Goal: Task Accomplishment & Management: Manage account settings

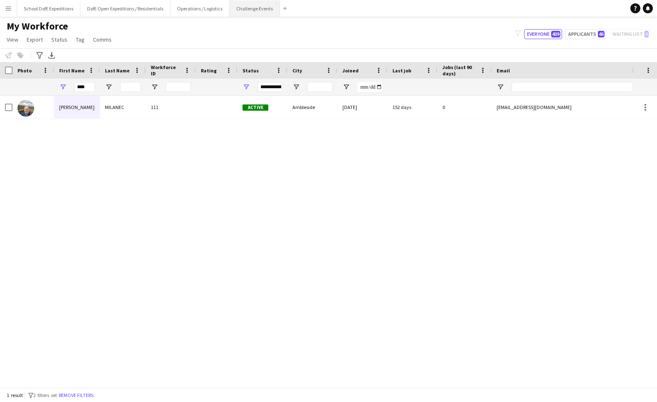
click at [242, 9] on button "Challenge Events Close" at bounding box center [255, 8] width 50 height 16
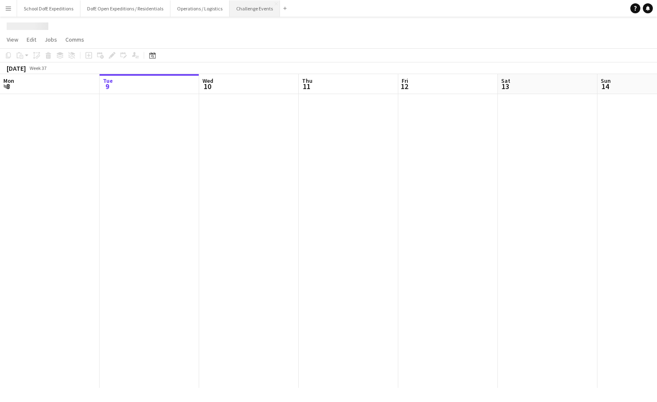
scroll to position [0, 167]
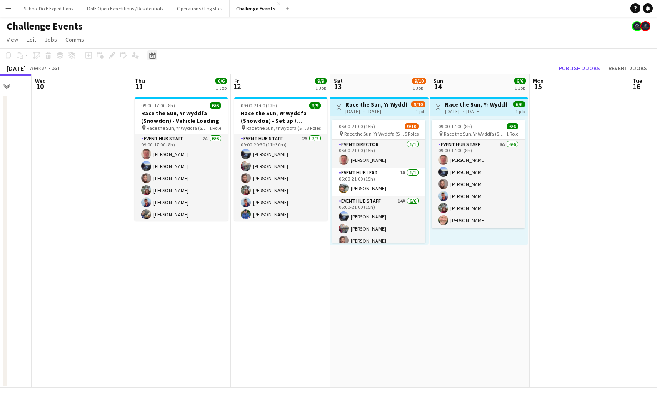
click at [153, 55] on icon at bounding box center [152, 55] width 6 height 7
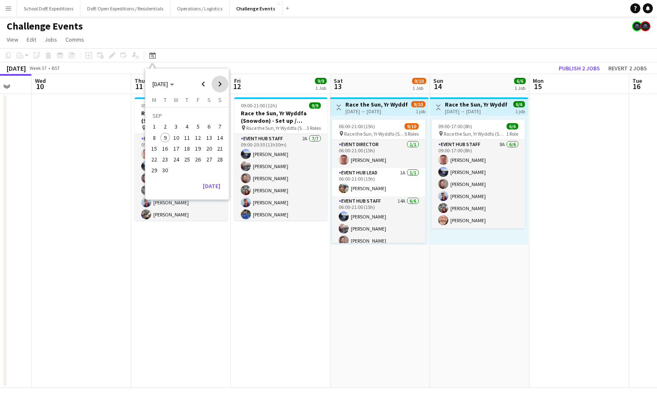
click at [222, 84] on span "Next month" at bounding box center [220, 84] width 17 height 17
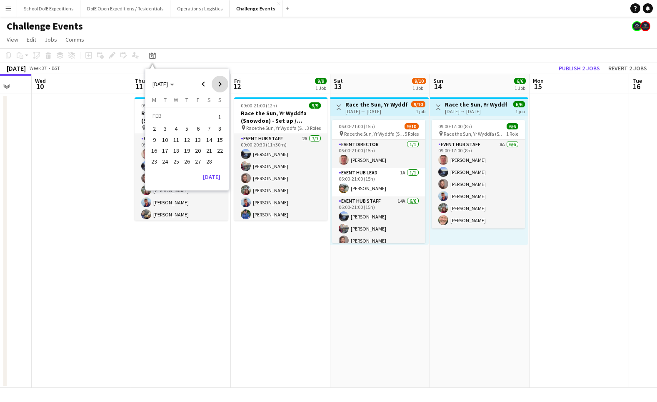
click at [222, 84] on span "Next month" at bounding box center [220, 84] width 17 height 17
click at [178, 159] on span "22" at bounding box center [176, 160] width 10 height 10
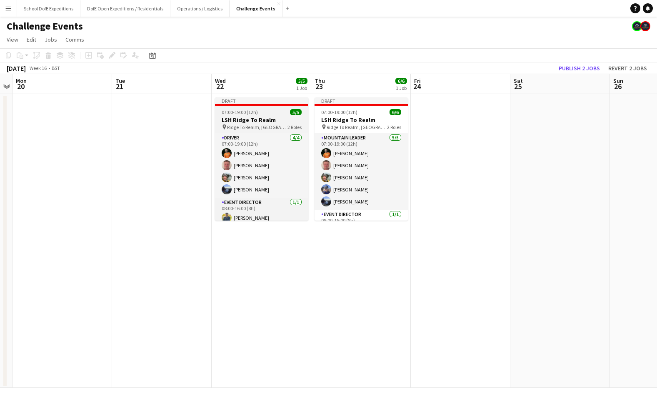
click at [264, 108] on app-job-card "Draft 07:00-19:00 (12h) 5/5 LSH Ridge To Realm pin Ridge To Realm, Malvern 2 Ro…" at bounding box center [261, 158] width 93 height 123
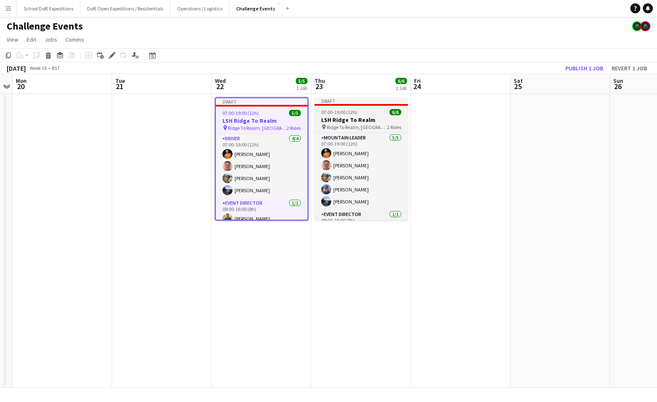
click at [328, 114] on span "07:00-19:00 (12h)" at bounding box center [339, 112] width 36 height 6
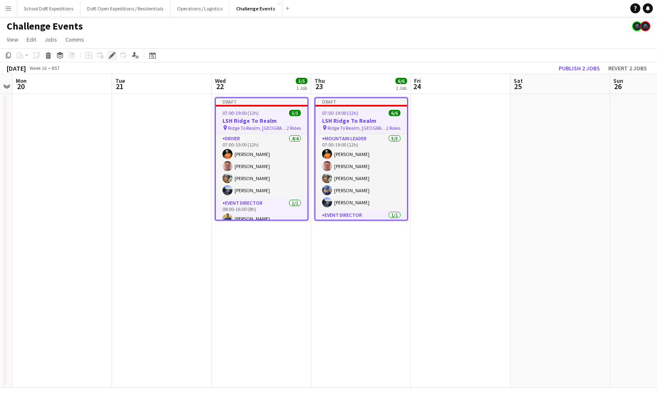
click at [114, 56] on icon "Edit" at bounding box center [112, 55] width 7 height 7
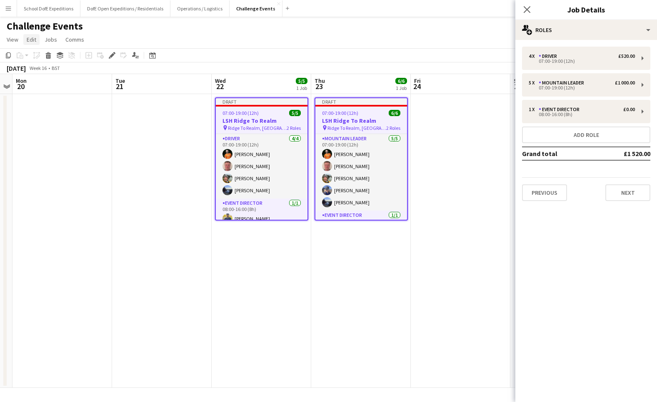
click at [30, 38] on span "Edit" at bounding box center [32, 39] width 10 height 7
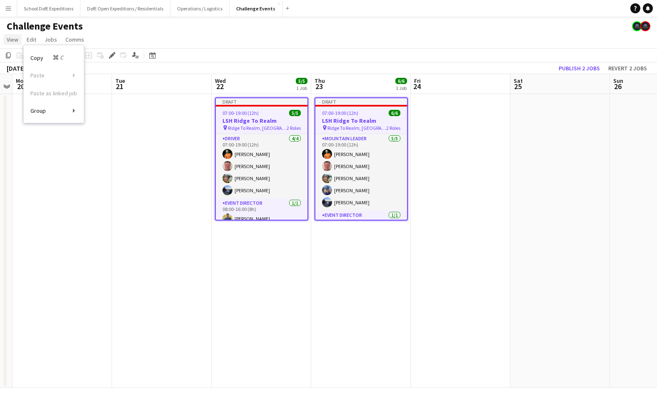
click at [15, 39] on span "View" at bounding box center [13, 39] width 12 height 7
click at [251, 125] on span "Ridge To Realm, [GEOGRAPHIC_DATA]" at bounding box center [257, 128] width 59 height 6
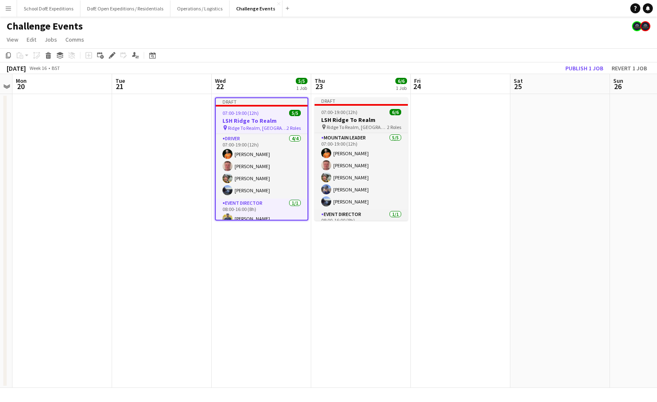
click at [330, 121] on h3 "LSH Ridge To Realm" at bounding box center [361, 119] width 93 height 7
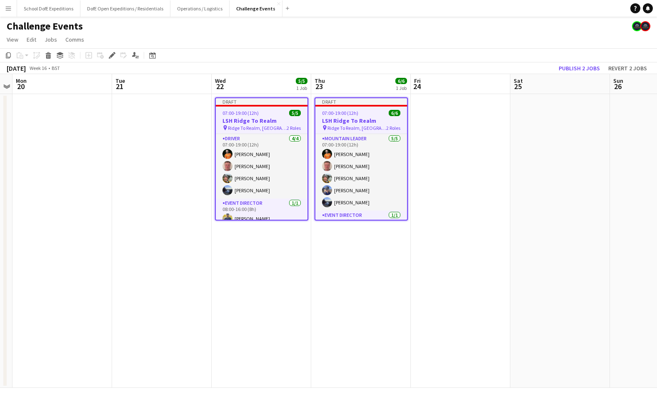
click at [259, 118] on h3 "LSH Ridge To Realm" at bounding box center [262, 120] width 92 height 7
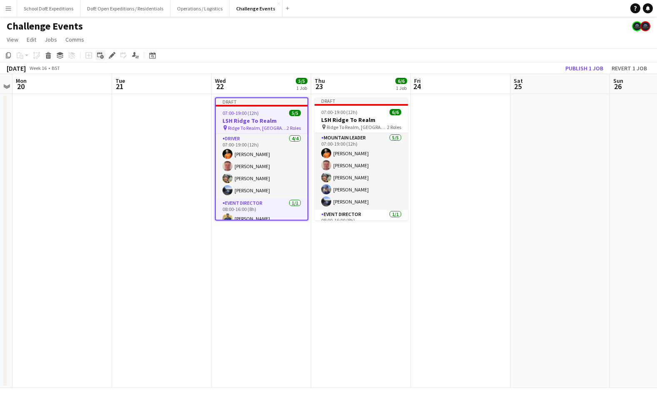
click at [99, 55] on icon "Add linked Job" at bounding box center [100, 55] width 7 height 7
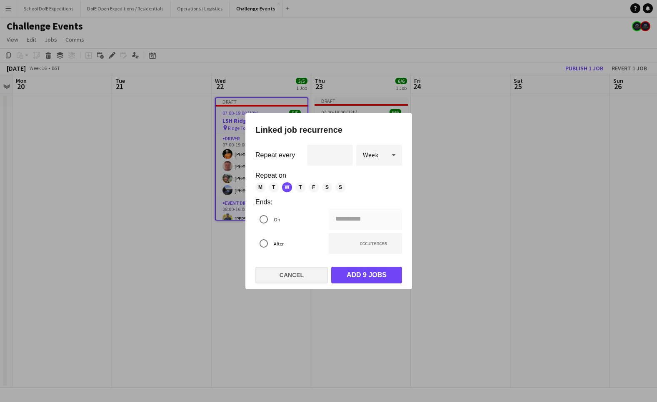
click at [290, 279] on button "Cancel" at bounding box center [291, 275] width 72 height 17
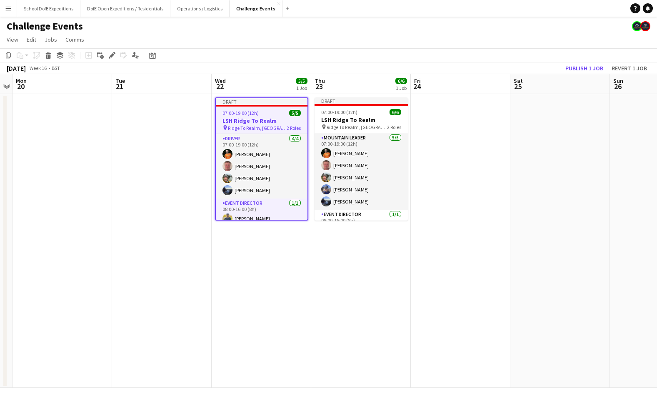
click at [182, 178] on app-date-cell at bounding box center [162, 241] width 100 height 294
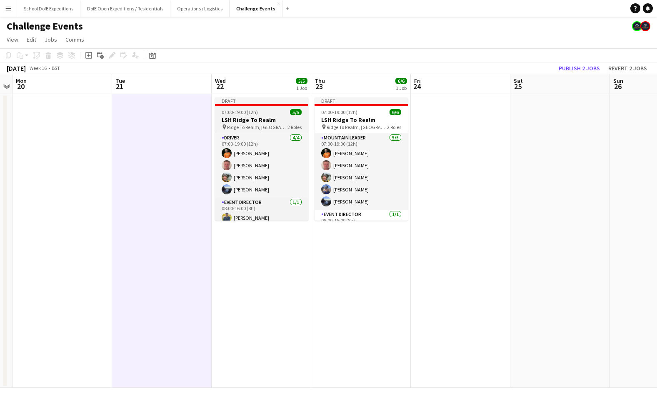
click at [250, 120] on h3 "LSH Ridge To Realm" at bounding box center [261, 119] width 93 height 7
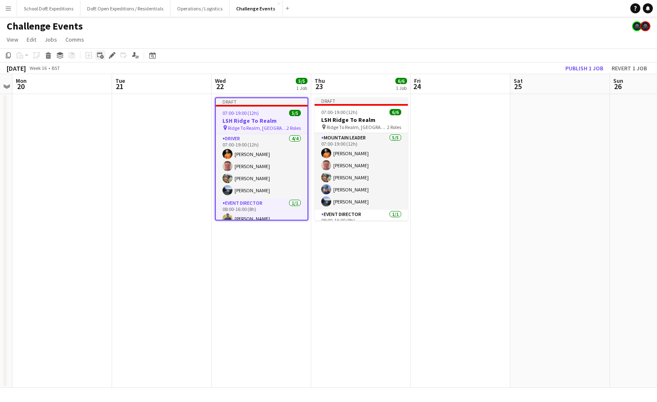
click at [100, 55] on icon "Add linked Job" at bounding box center [100, 55] width 7 height 7
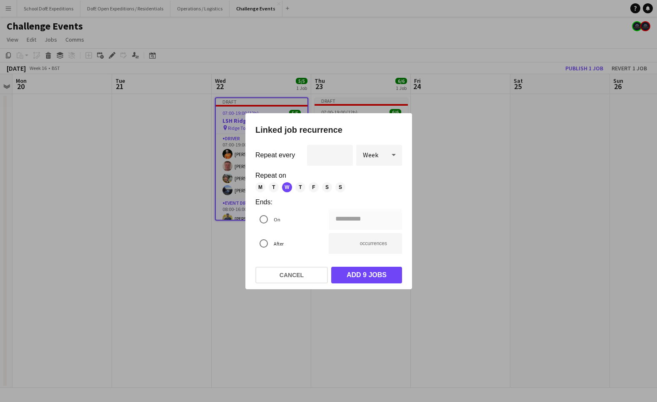
click at [367, 155] on span "Week" at bounding box center [370, 155] width 15 height 8
click at [371, 177] on span "Day" at bounding box center [379, 178] width 32 height 8
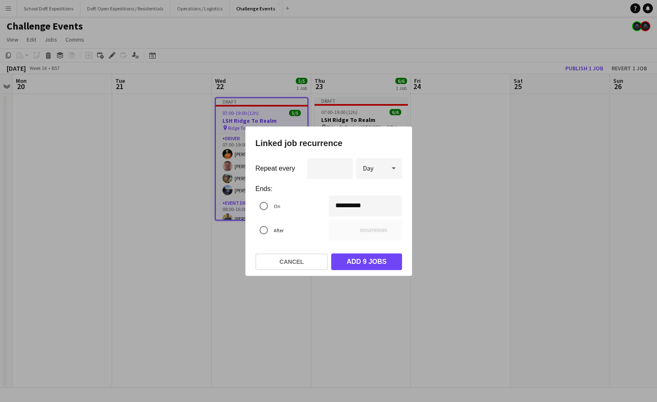
click at [355, 209] on div "**********" at bounding box center [328, 201] width 657 height 402
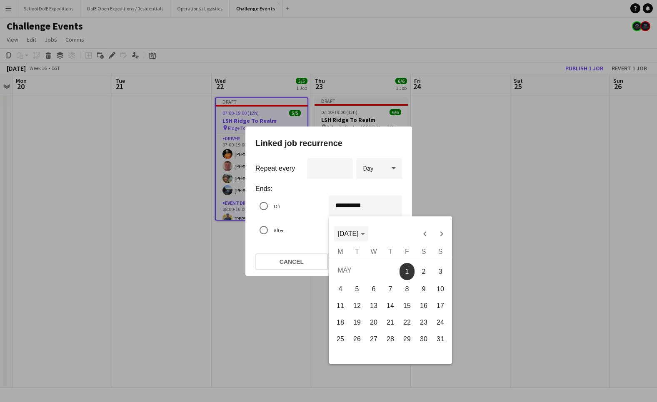
click at [358, 230] on span "Choose month and year" at bounding box center [351, 234] width 34 height 20
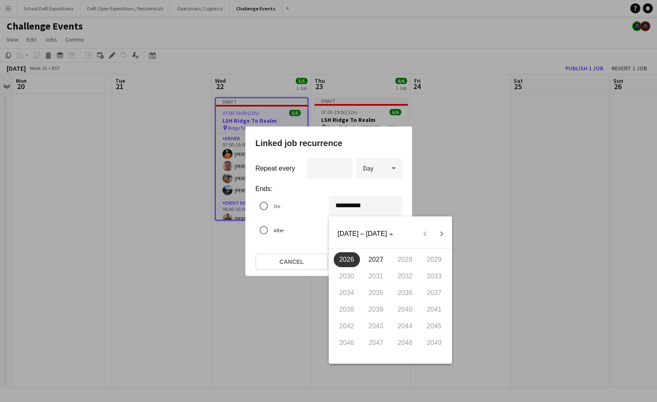
click at [350, 259] on span "2026" at bounding box center [346, 259] width 26 height 15
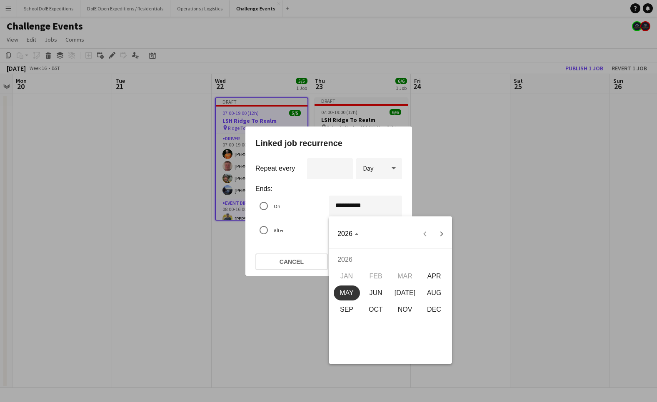
click at [437, 277] on span "APR" at bounding box center [434, 276] width 26 height 15
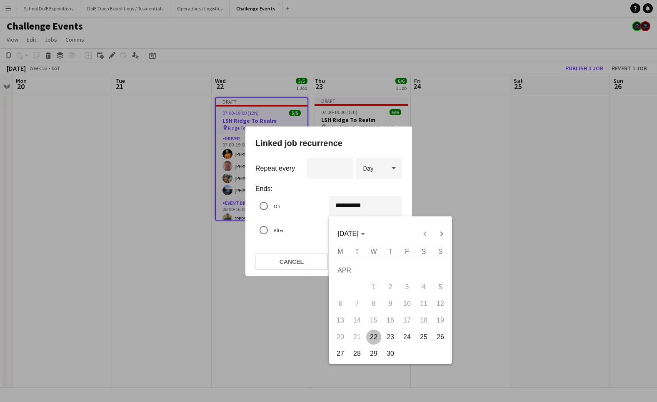
click at [389, 339] on span "23" at bounding box center [390, 337] width 15 height 15
type input "**********"
type input "*"
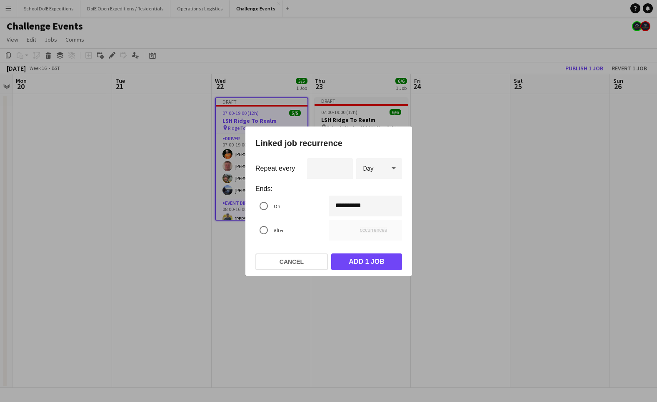
click at [374, 261] on button "Add 1 job" at bounding box center [366, 262] width 71 height 17
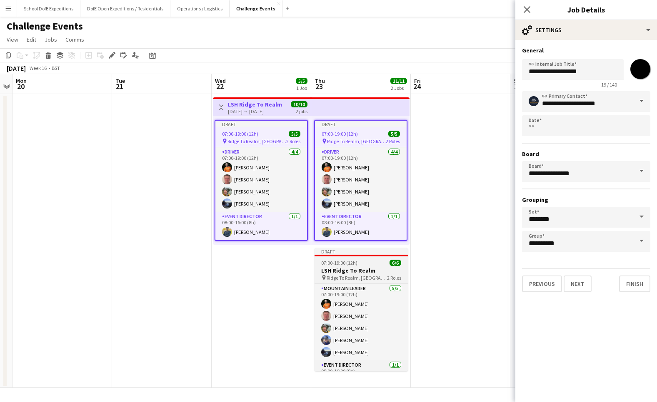
click at [343, 273] on h3 "LSH Ridge To Realm" at bounding box center [361, 270] width 93 height 7
type input "**********"
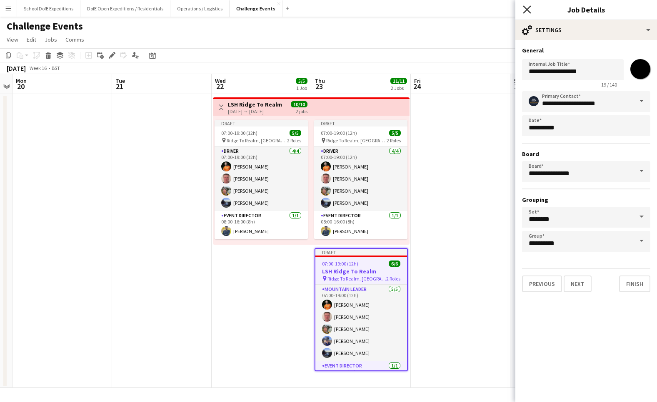
click at [525, 9] on icon "Close pop-in" at bounding box center [527, 9] width 8 height 8
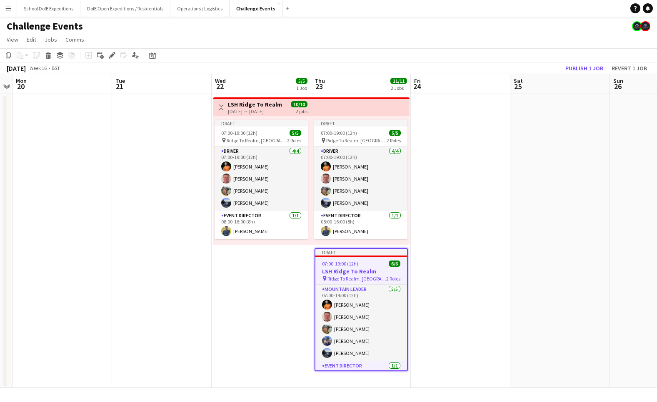
click at [549, 39] on app-page-menu "View Day view expanded Day view collapsed Month view Date picker Jump to [DATE]…" at bounding box center [328, 40] width 657 height 16
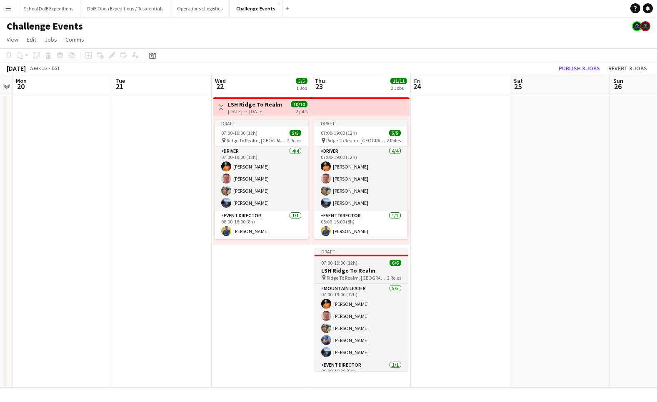
click at [350, 267] on app-job-card "Draft 07:00-19:00 (12h) 6/6 LSH Ridge To Realm pin Ridge To Realm, Malvern 2 Ro…" at bounding box center [361, 309] width 93 height 123
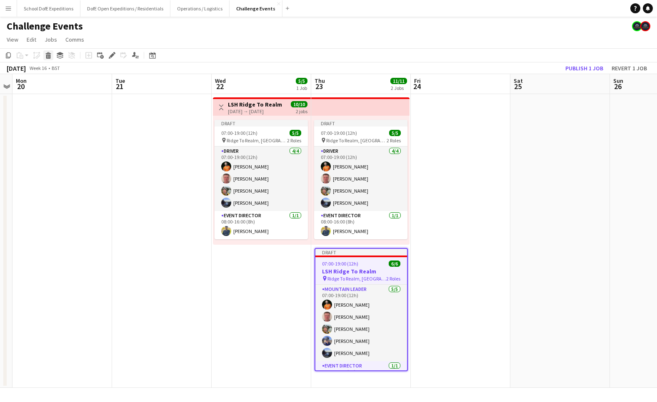
click at [50, 57] on icon at bounding box center [48, 57] width 5 height 4
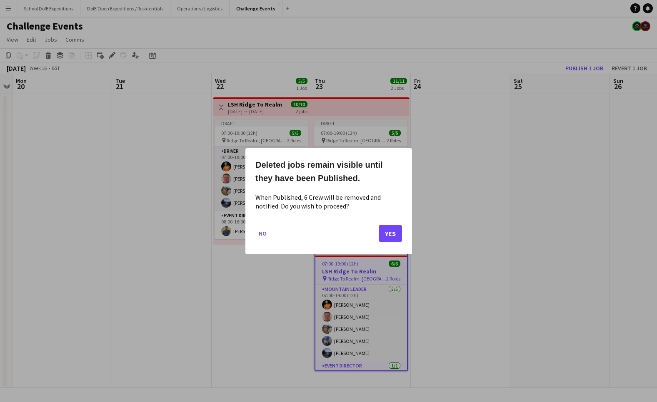
click at [388, 240] on button "Yes" at bounding box center [390, 233] width 23 height 17
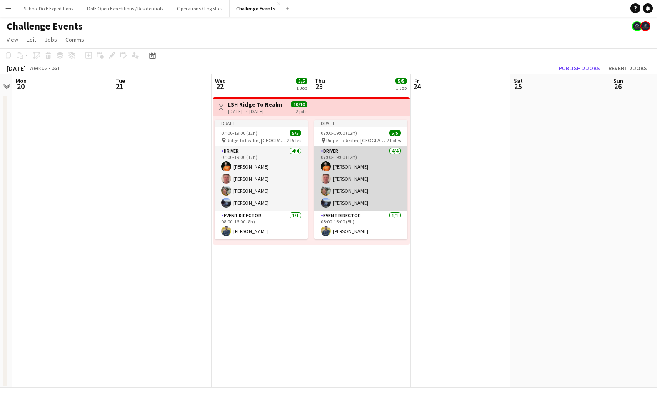
click at [357, 163] on app-card-role "Driver [DATE] 07:00-19:00 (12h) [PERSON_NAME] [PERSON_NAME] [PERSON_NAME] [PERS…" at bounding box center [360, 179] width 93 height 65
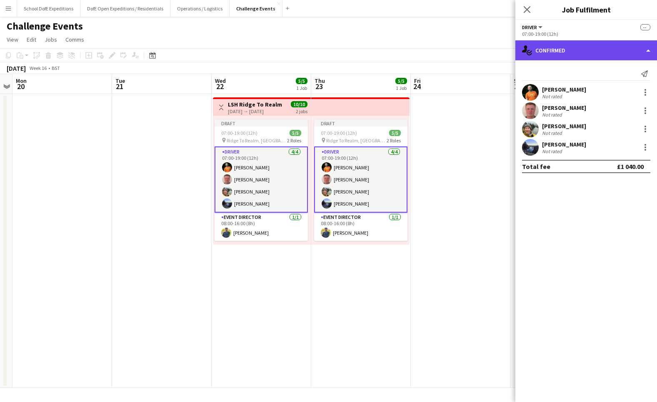
click at [574, 57] on div "single-neutral-actions-check-2 Confirmed" at bounding box center [586, 50] width 142 height 20
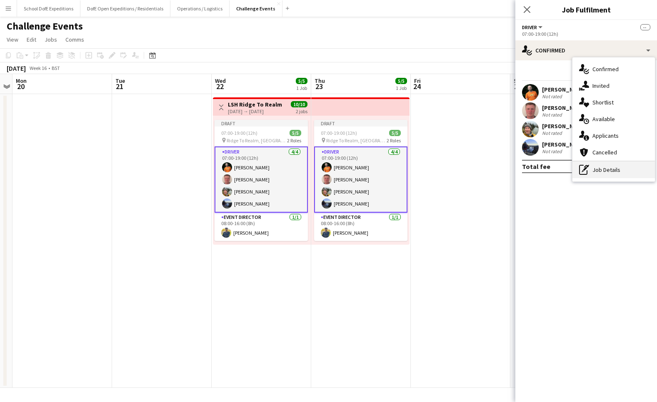
click at [596, 167] on div "pen-write Job Details" at bounding box center [613, 170] width 82 height 17
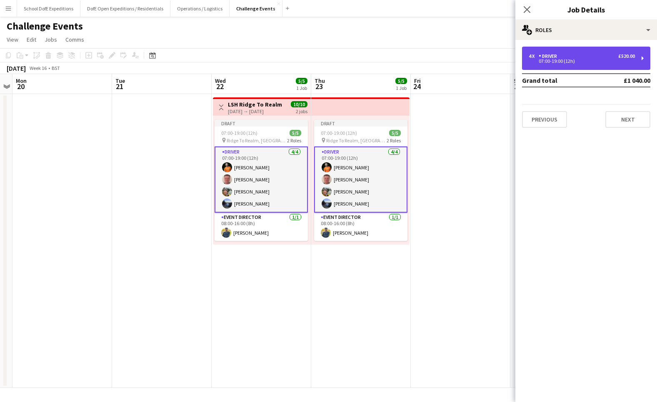
click at [557, 55] on div "Driver" at bounding box center [550, 56] width 22 height 6
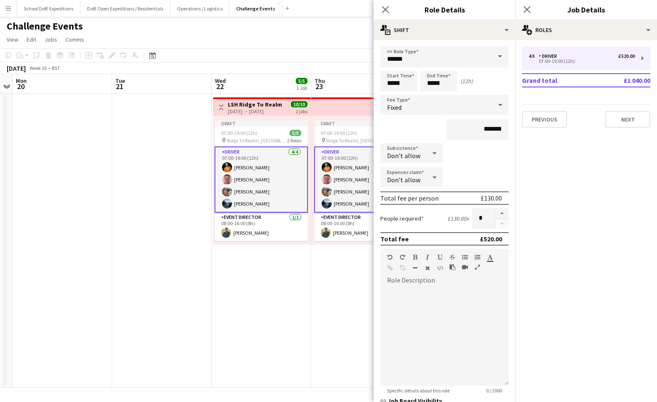
click at [500, 55] on span at bounding box center [499, 57] width 17 height 20
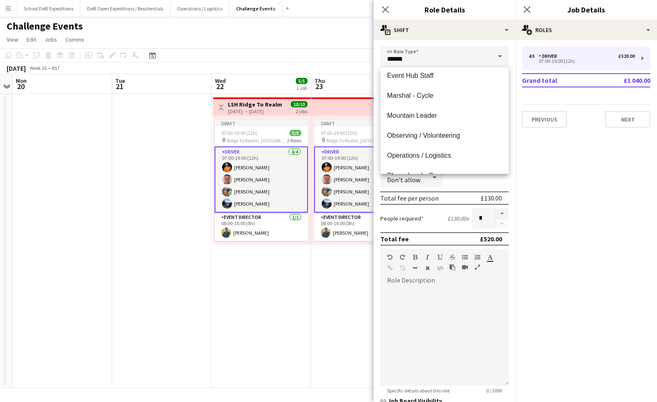
scroll to position [186, 0]
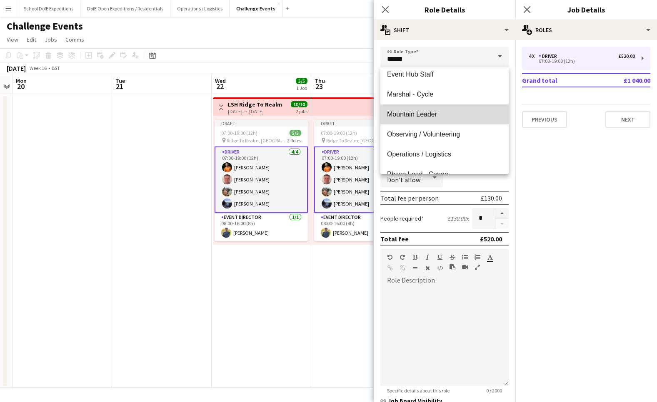
click at [415, 112] on span "Mountain Leader" at bounding box center [444, 114] width 115 height 8
type input "**********"
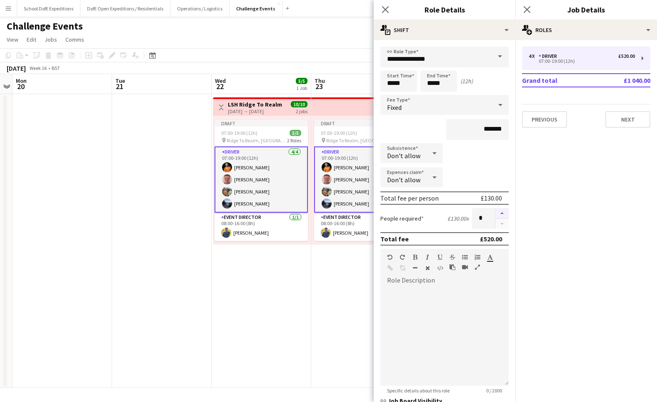
click at [500, 212] on button "button" at bounding box center [501, 213] width 13 height 11
type input "*"
drag, startPoint x: 494, startPoint y: 127, endPoint x: 485, endPoint y: 127, distance: 9.2
click at [485, 127] on input "*******" at bounding box center [477, 129] width 62 height 21
type input "*******"
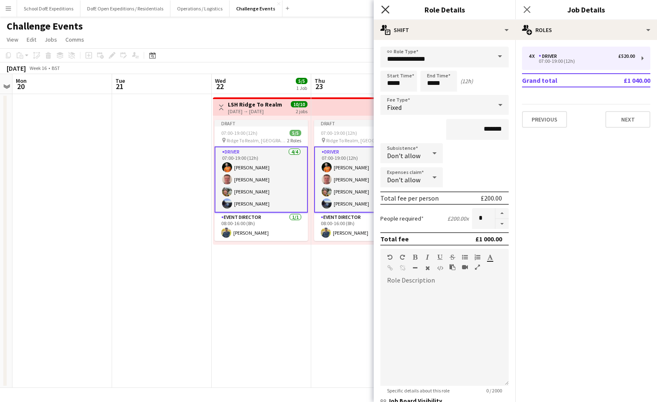
click at [383, 7] on icon at bounding box center [385, 9] width 8 height 8
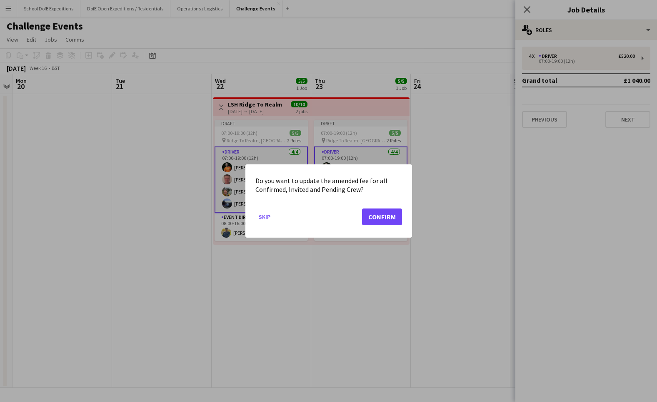
click at [372, 213] on button "Confirm" at bounding box center [382, 217] width 40 height 17
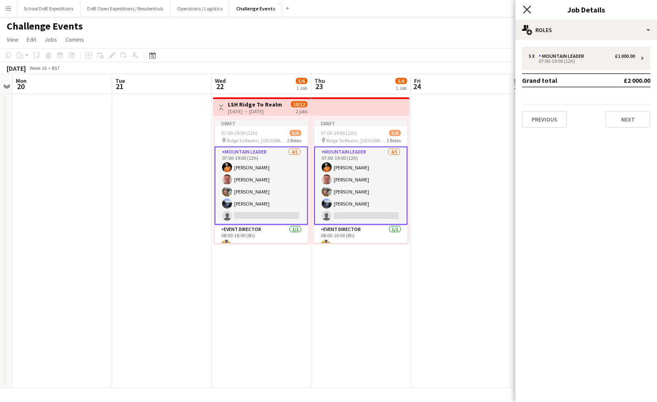
click at [528, 7] on icon "Close pop-in" at bounding box center [527, 9] width 8 height 8
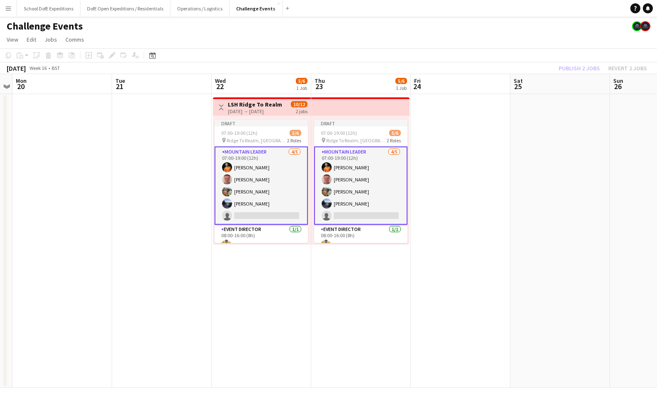
click at [372, 205] on app-card-role "Mountain Leader [DATE] 07:00-19:00 (12h) [PERSON_NAME] [PERSON_NAME] [PERSON_NA…" at bounding box center [360, 186] width 93 height 78
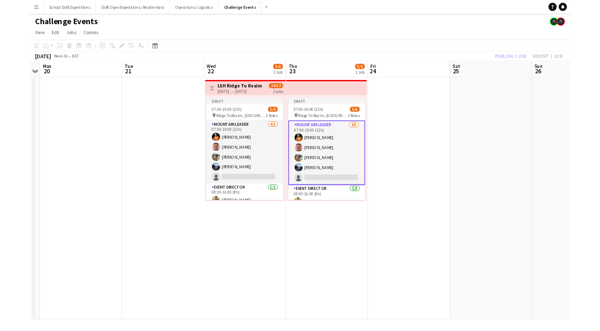
scroll to position [0, 286]
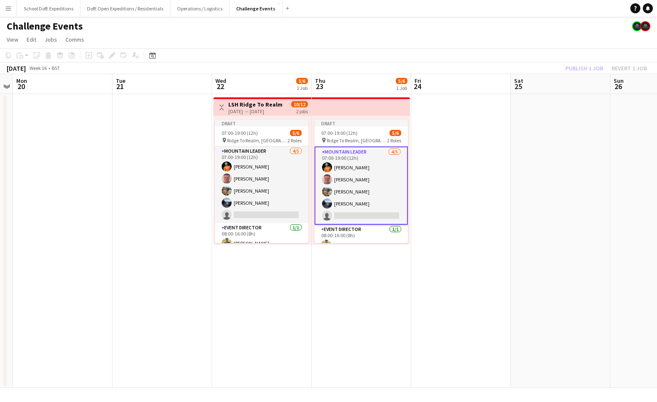
click at [420, 190] on app-date-cell at bounding box center [461, 241] width 100 height 294
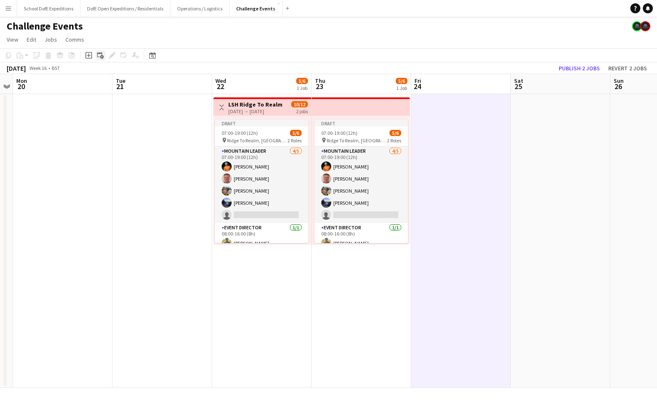
click at [98, 55] on icon "Add linked Job" at bounding box center [100, 55] width 7 height 7
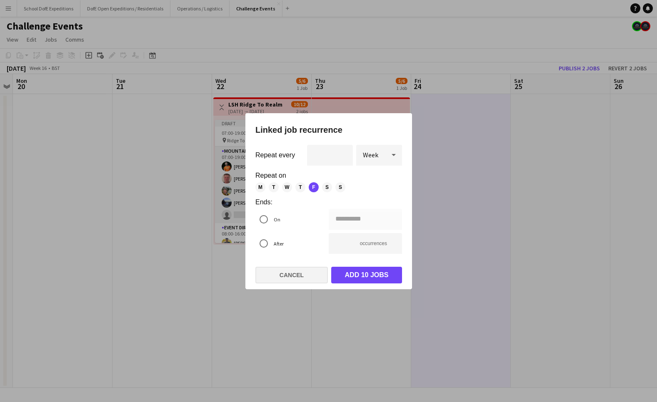
click at [285, 272] on button "Cancel" at bounding box center [291, 275] width 72 height 17
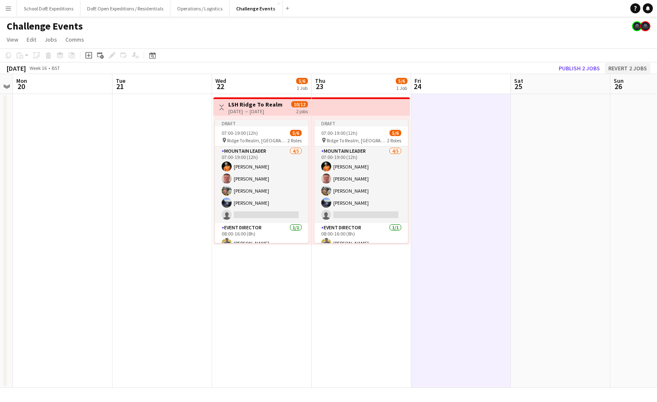
click at [630, 65] on button "Revert 2 jobs" at bounding box center [627, 68] width 45 height 11
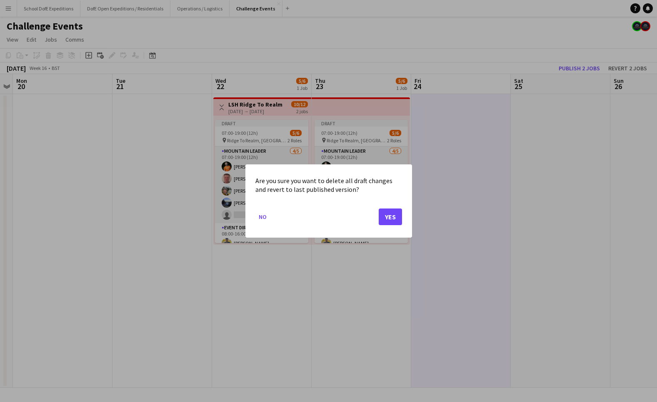
click at [385, 216] on button "Yes" at bounding box center [390, 217] width 23 height 17
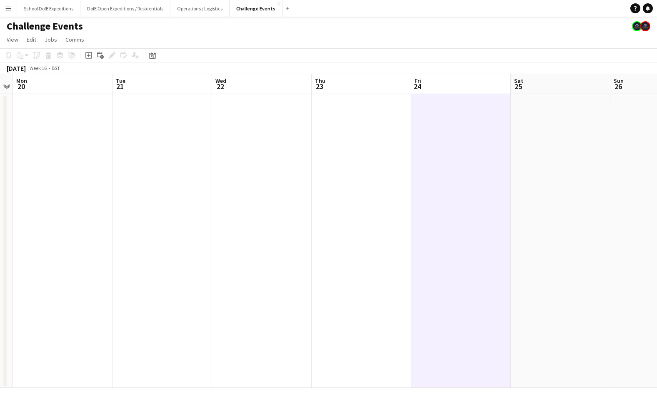
click at [300, 150] on app-date-cell at bounding box center [262, 241] width 100 height 294
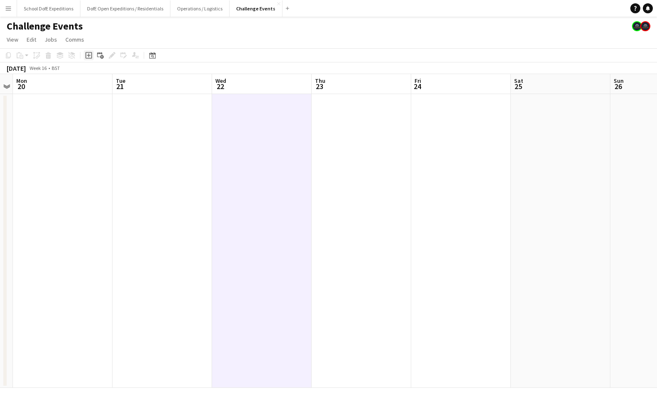
click at [90, 54] on icon "Add job" at bounding box center [88, 55] width 7 height 7
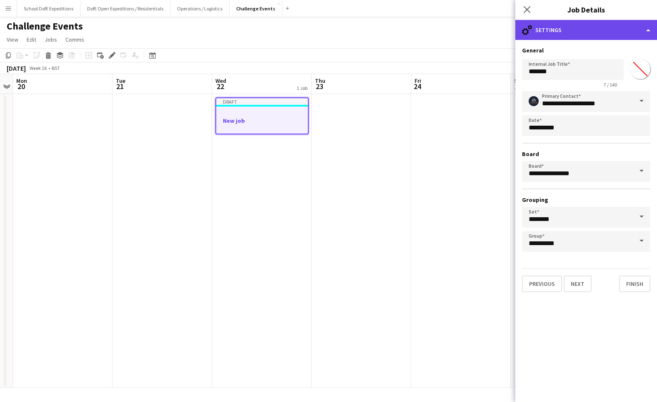
click at [574, 33] on div "cog-double-3 Settings" at bounding box center [586, 30] width 142 height 20
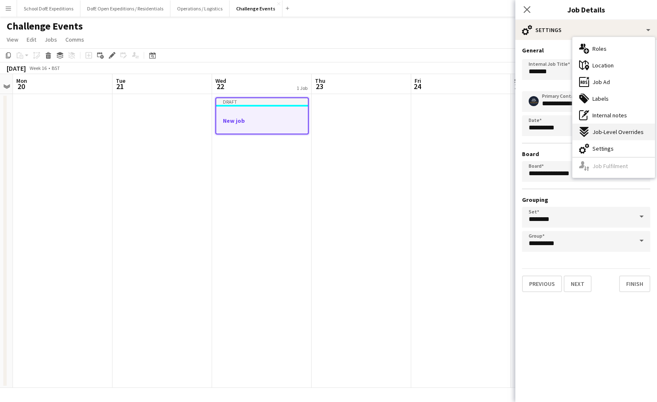
click at [602, 132] on span "Job-Level Overrides" at bounding box center [617, 131] width 51 height 7
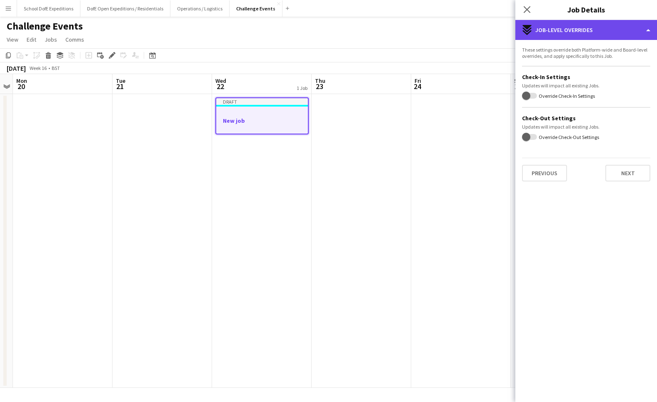
click at [581, 30] on div "expand-all-down Job-Level Overrides" at bounding box center [586, 30] width 142 height 20
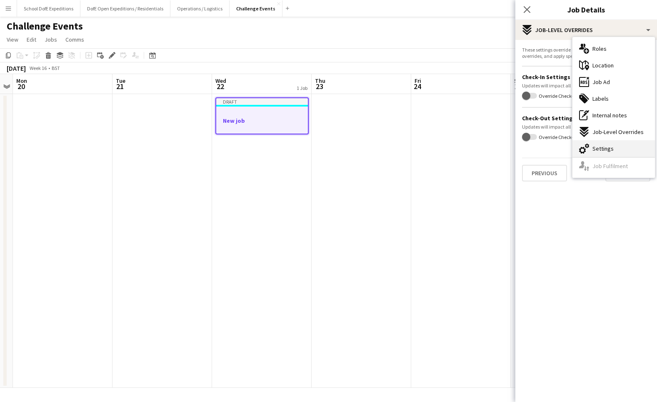
click at [607, 144] on div "cog-double-3 Settings" at bounding box center [613, 148] width 82 height 17
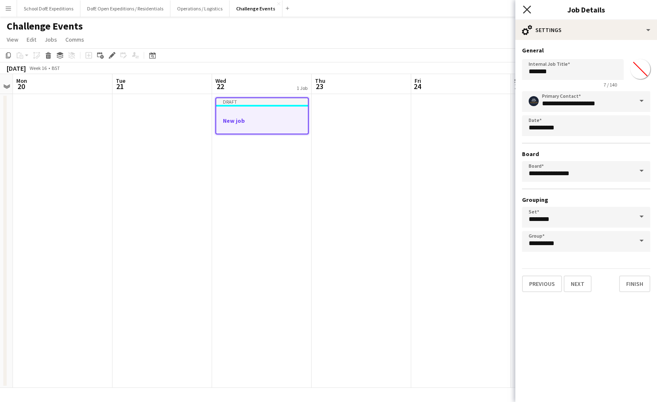
click at [525, 8] on icon at bounding box center [527, 9] width 8 height 8
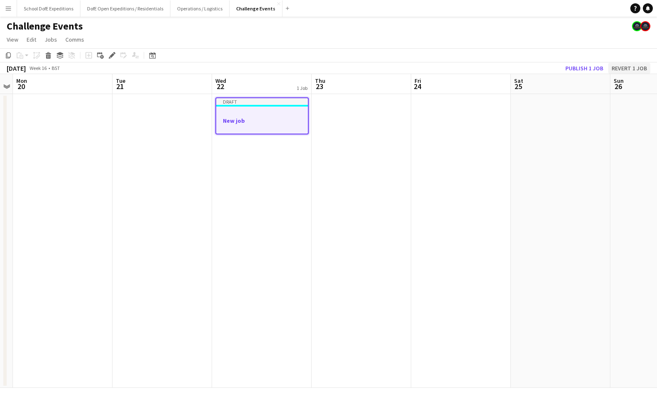
click at [621, 70] on button "Revert 1 job" at bounding box center [629, 68] width 42 height 11
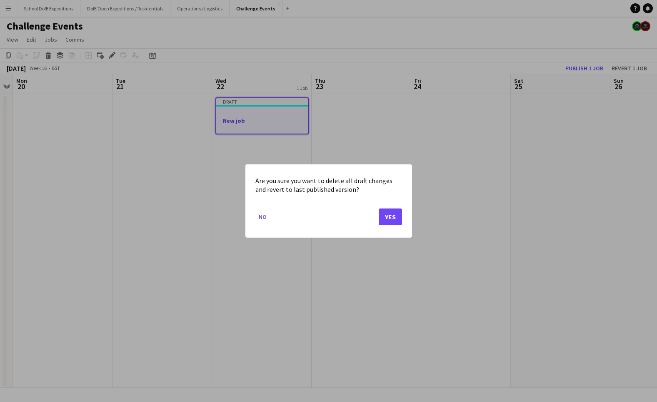
click at [390, 217] on button "Yes" at bounding box center [390, 217] width 23 height 17
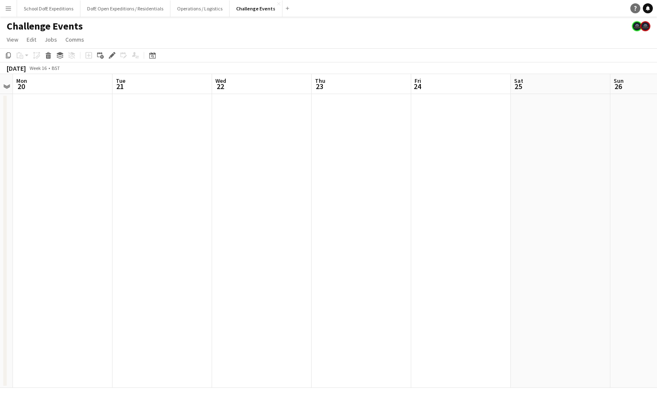
click at [635, 8] on icon "Help" at bounding box center [635, 8] width 5 height 5
click at [110, 115] on app-date-cell at bounding box center [63, 241] width 100 height 294
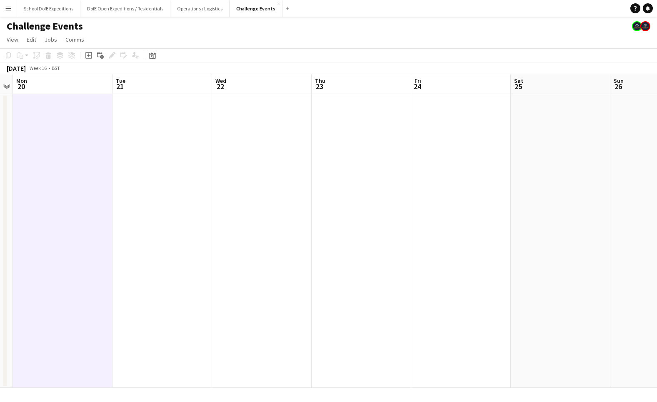
click at [234, 127] on app-date-cell at bounding box center [262, 241] width 100 height 294
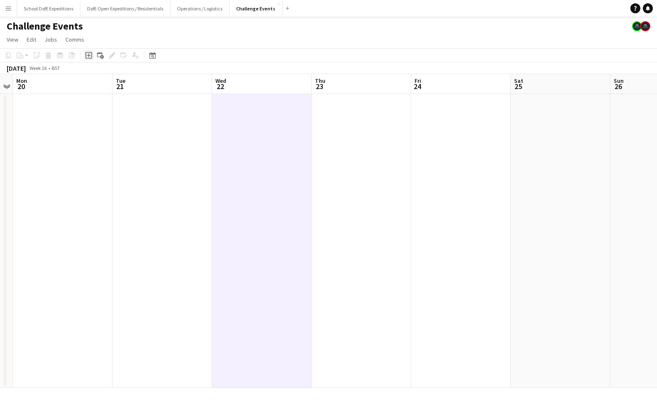
click at [87, 57] on icon "Add job" at bounding box center [88, 55] width 7 height 7
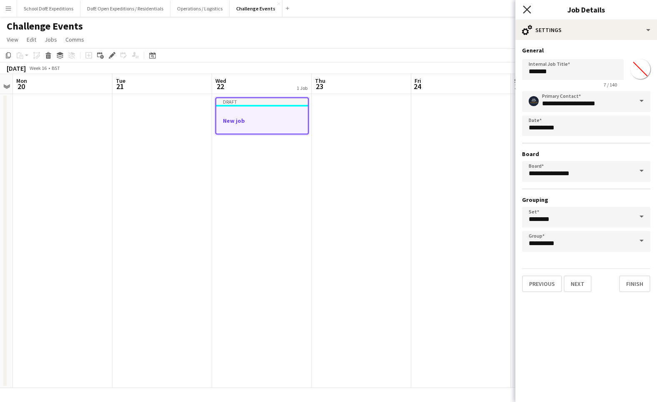
click at [525, 7] on icon at bounding box center [527, 9] width 8 height 8
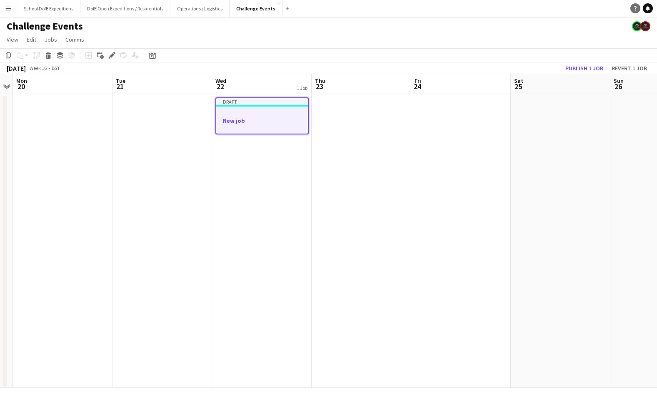
click at [637, 9] on icon "Help" at bounding box center [635, 8] width 5 height 5
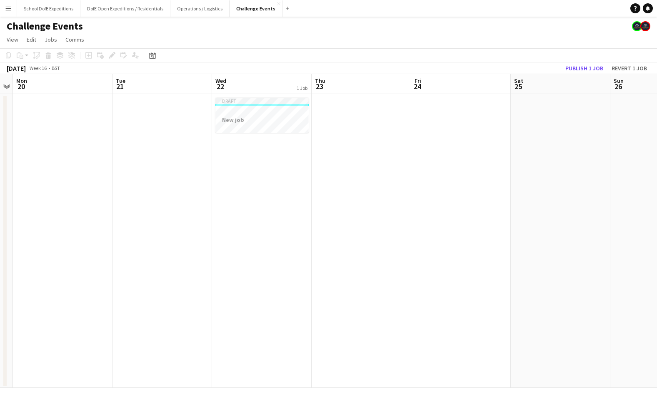
click at [378, 175] on app-date-cell at bounding box center [362, 241] width 100 height 294
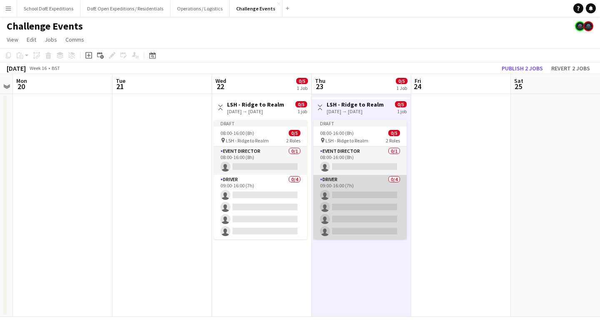
click at [349, 189] on app-card-role "Driver 0/4 09:00-16:00 (7h) single-neutral-actions single-neutral-actions singl…" at bounding box center [359, 207] width 93 height 65
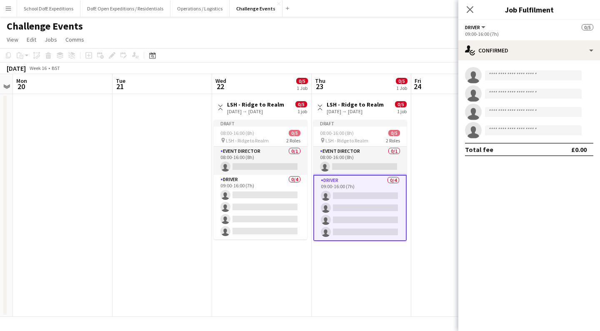
click at [333, 188] on app-card-role "Driver 0/4 09:00-16:00 (7h) single-neutral-actions single-neutral-actions singl…" at bounding box center [359, 208] width 93 height 66
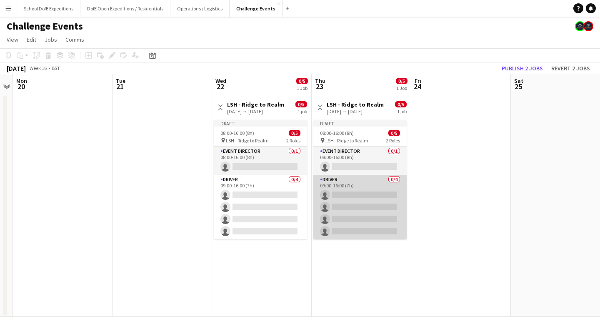
click at [333, 188] on app-card-role "Driver 0/4 09:00-16:00 (7h) single-neutral-actions single-neutral-actions singl…" at bounding box center [359, 207] width 93 height 65
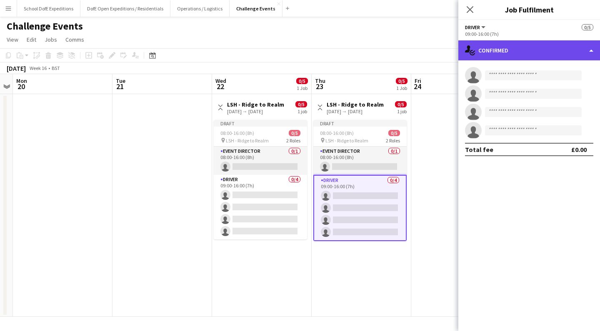
click at [502, 55] on div "single-neutral-actions-check-2 Confirmed" at bounding box center [529, 50] width 142 height 20
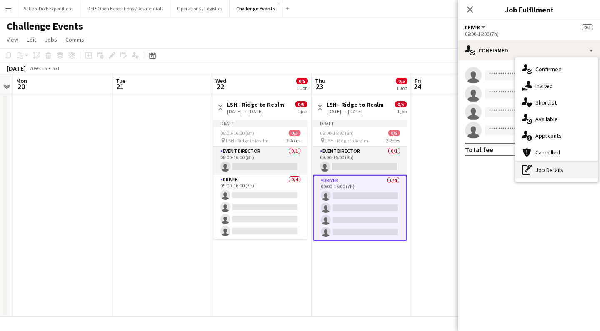
click at [538, 172] on div "pen-write Job Details" at bounding box center [556, 170] width 82 height 17
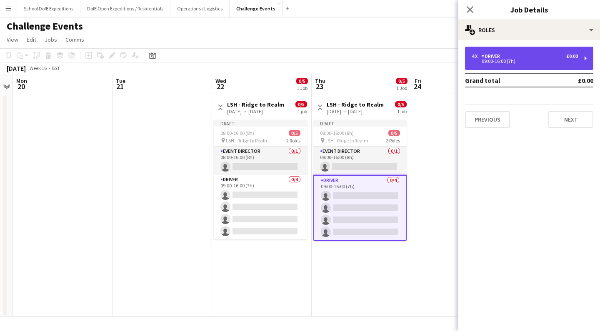
click at [527, 60] on div "09:00-16:00 (7h)" at bounding box center [525, 61] width 106 height 4
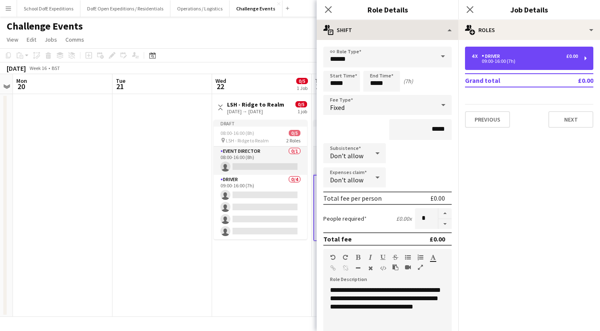
scroll to position [0, 0]
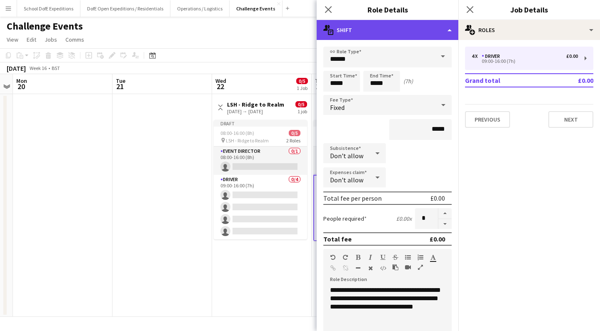
click at [392, 32] on div "multiple-actions-text Shift" at bounding box center [388, 30] width 142 height 20
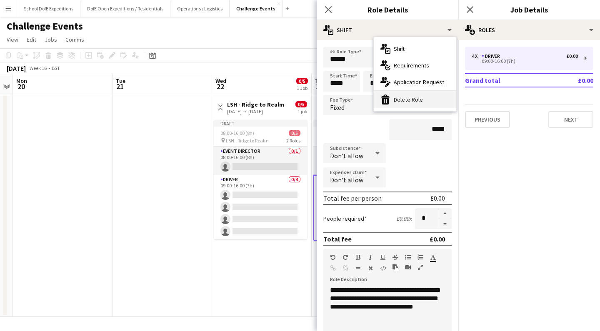
click at [397, 101] on div "bin-2 Delete Role" at bounding box center [415, 99] width 82 height 17
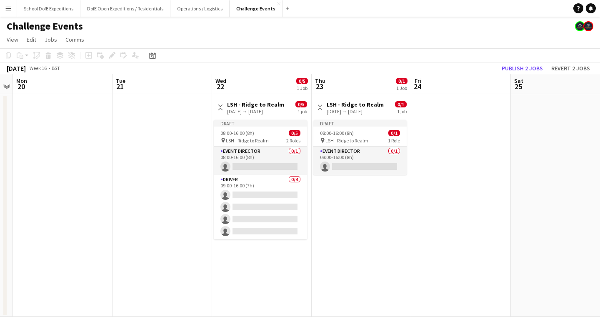
click at [401, 245] on div "Draft 08:00-16:00 (8h) 0/1 pin LSH - Ridge to Realm 1 Role Event Director 0/1 0…" at bounding box center [361, 180] width 98 height 129
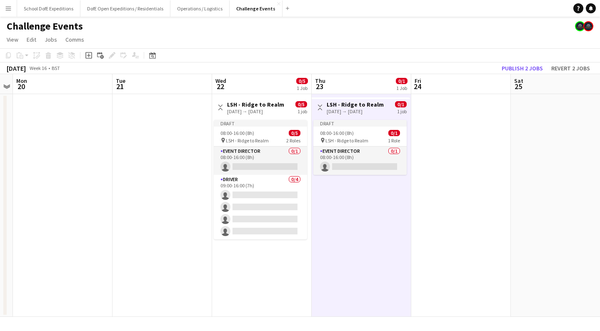
click at [267, 277] on app-date-cell "Toggle View LSH - Ridge to Realm [DATE] → [DATE] 0/5 1 job Draft 08:00-16:00 (8…" at bounding box center [262, 205] width 100 height 223
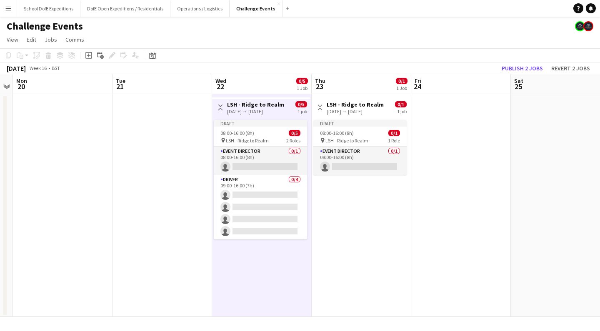
click at [180, 265] on app-date-cell at bounding box center [162, 205] width 100 height 223
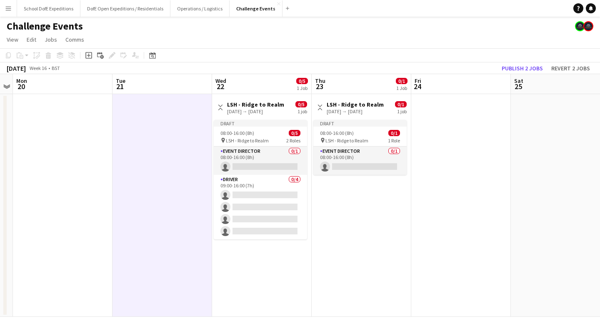
click at [341, 103] on h3 "LSH - Ridge to Realm" at bounding box center [355, 104] width 57 height 7
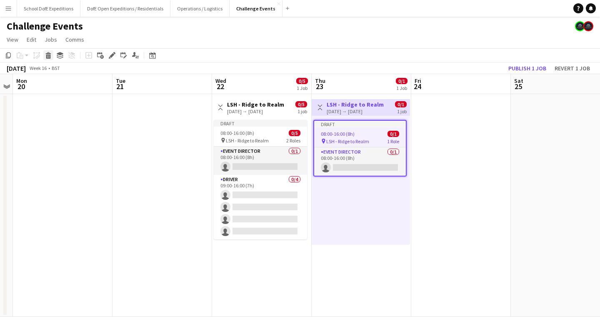
click at [49, 56] on icon "Delete" at bounding box center [48, 55] width 7 height 7
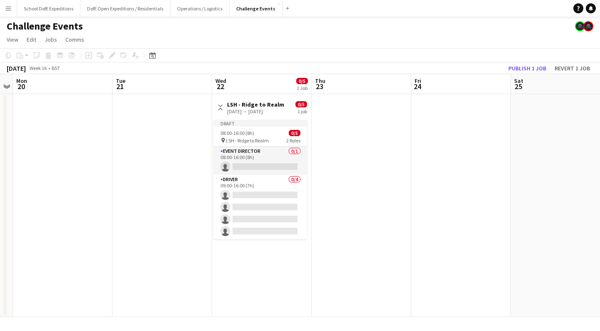
click at [242, 103] on h3 "LSH - Ridge to Realm" at bounding box center [255, 104] width 57 height 7
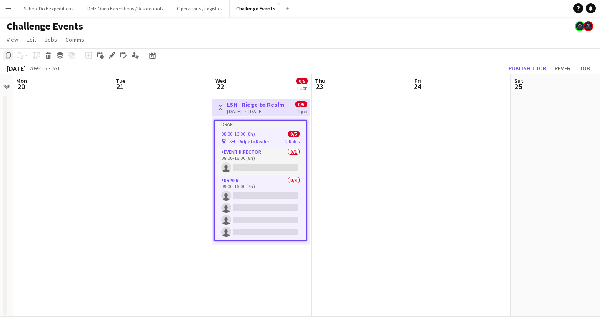
click at [8, 57] on icon at bounding box center [8, 55] width 5 height 6
click at [362, 142] on app-date-cell at bounding box center [362, 205] width 100 height 223
click at [334, 113] on app-date-cell at bounding box center [362, 205] width 100 height 223
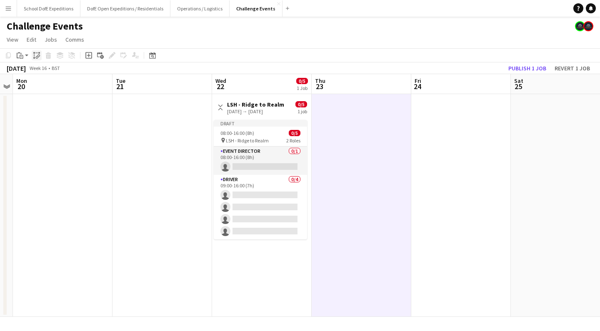
click at [34, 55] on icon at bounding box center [34, 55] width 0 height 2
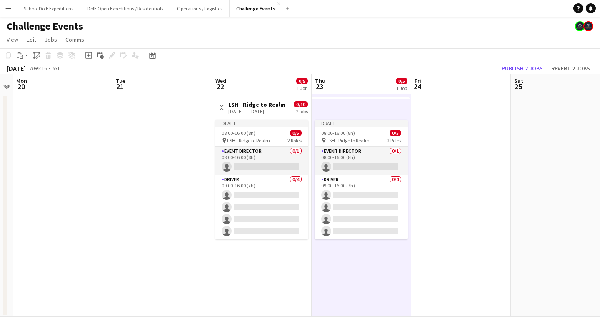
click at [253, 112] on div "[DATE] → [DATE]" at bounding box center [256, 111] width 57 height 6
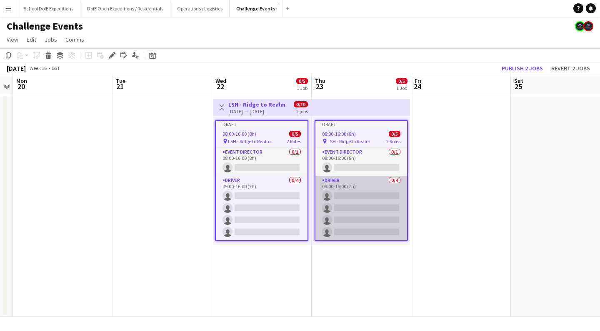
click at [361, 196] on app-card-role "Driver 0/4 09:00-16:00 (7h) single-neutral-actions single-neutral-actions singl…" at bounding box center [361, 208] width 92 height 65
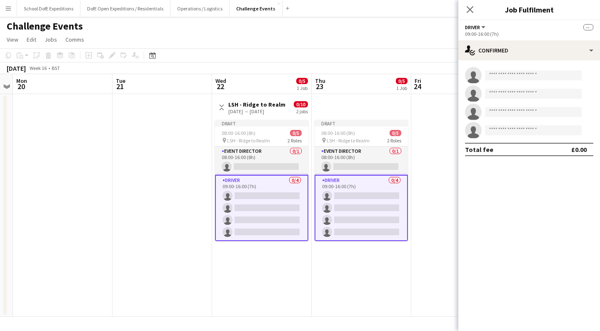
click at [361, 196] on app-card-role "Driver 0/4 09:00-16:00 (7h) single-neutral-actions single-neutral-actions singl…" at bounding box center [361, 208] width 93 height 66
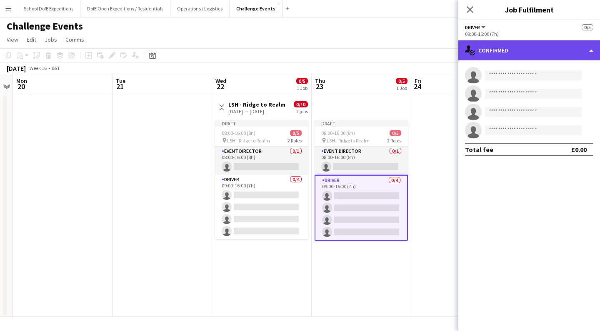
click at [489, 46] on div "single-neutral-actions-check-2 Confirmed" at bounding box center [529, 50] width 142 height 20
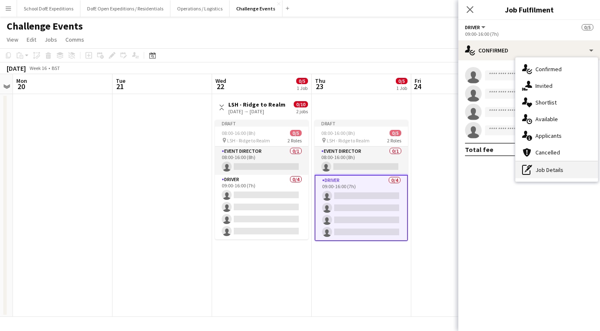
click at [536, 169] on div "pen-write Job Details" at bounding box center [556, 170] width 82 height 17
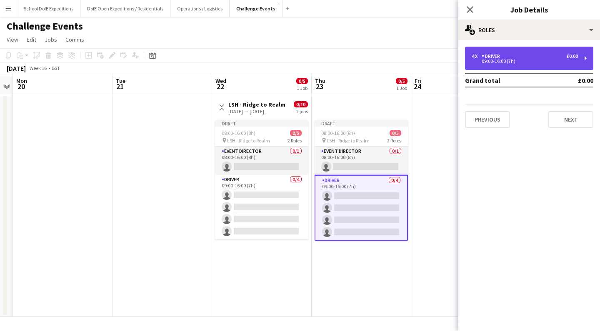
click at [485, 55] on div "Driver" at bounding box center [493, 56] width 22 height 6
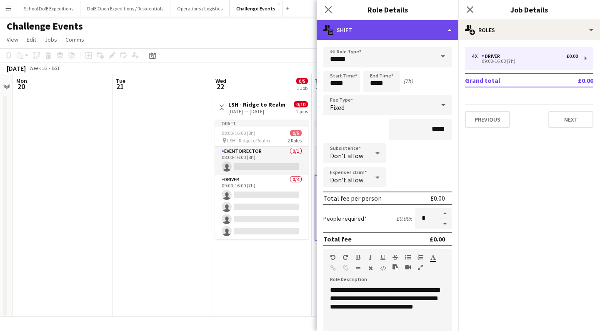
click at [415, 33] on div "multiple-actions-text Shift" at bounding box center [388, 30] width 142 height 20
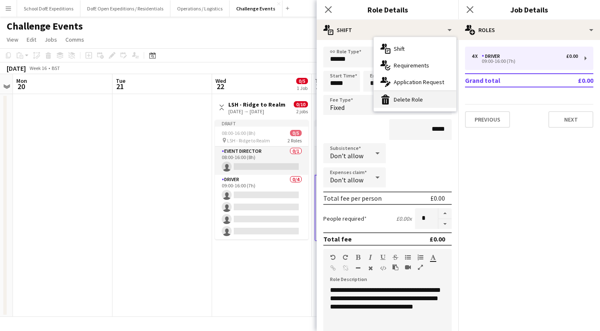
click at [417, 100] on div "bin-2 Delete Role" at bounding box center [415, 99] width 82 height 17
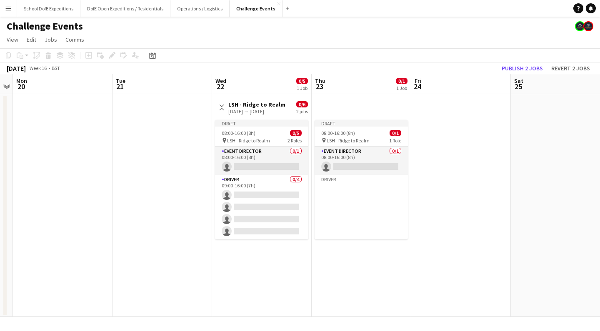
click at [377, 247] on app-date-cell "Draft 08:00-16:00 (8h) 0/1 pin LSH - Ridge to Realm 1 Role Event Director 0/1 0…" at bounding box center [362, 205] width 100 height 223
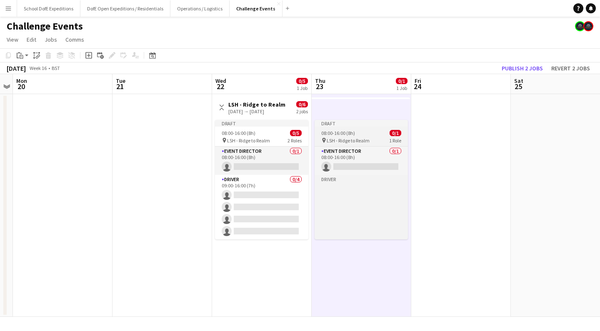
click at [346, 128] on app-job-card "Draft 08:00-16:00 (8h) 0/1 pin LSH - Ridge to Realm 1 Role Event Director 0/1 0…" at bounding box center [361, 180] width 93 height 120
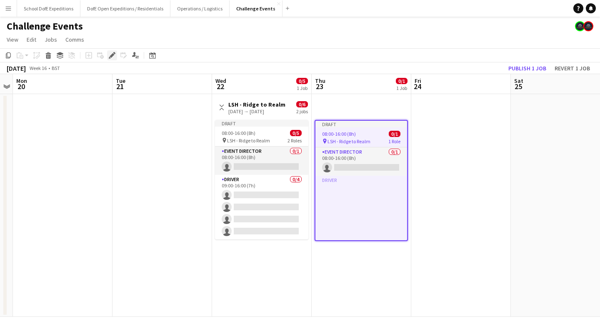
click at [112, 53] on icon "Edit" at bounding box center [112, 55] width 7 height 7
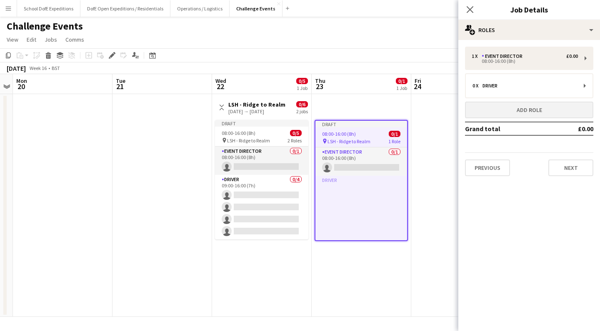
click at [511, 111] on button "Add role" at bounding box center [529, 110] width 128 height 17
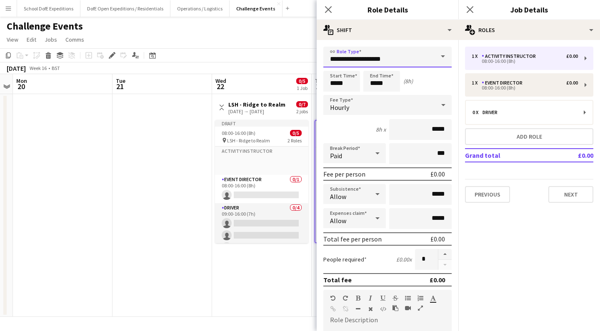
click at [417, 54] on input "**********" at bounding box center [387, 57] width 128 height 21
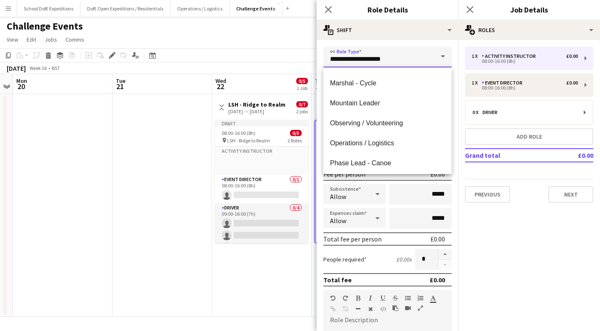
scroll to position [204, 0]
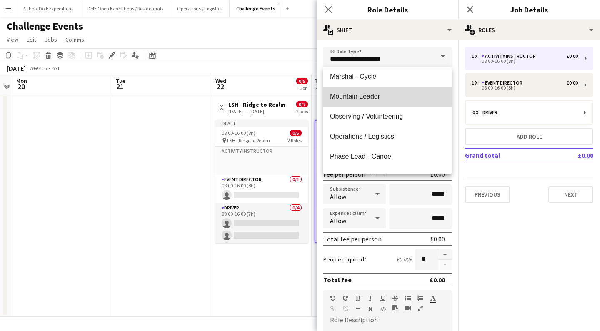
click at [355, 93] on span "Mountain Leader" at bounding box center [387, 96] width 115 height 8
type input "**********"
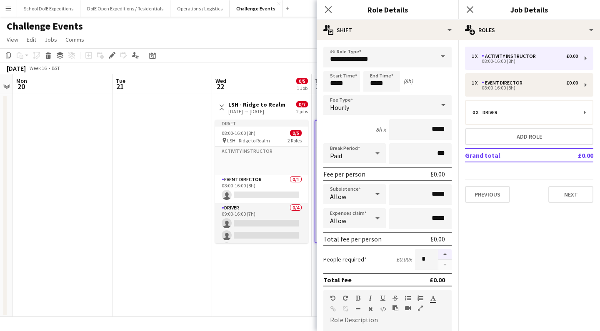
click at [444, 253] on button "button" at bounding box center [444, 254] width 13 height 11
type input "*"
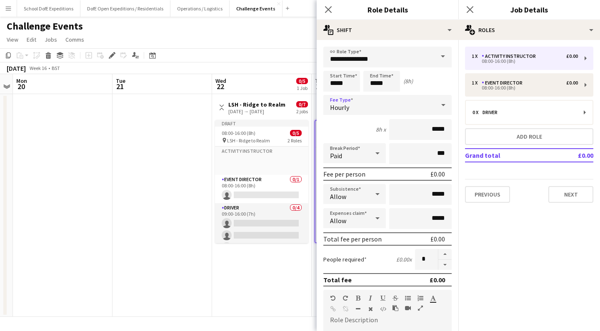
click at [375, 112] on div "Hourly" at bounding box center [379, 105] width 112 height 20
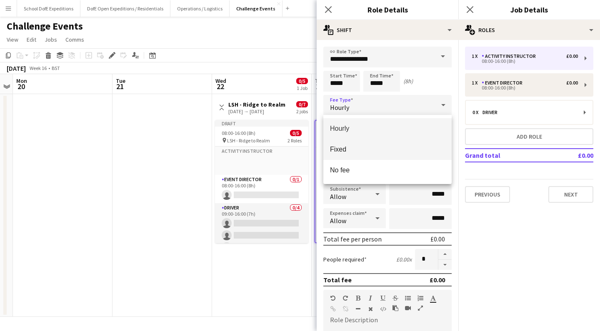
click at [366, 148] on span "Fixed" at bounding box center [387, 149] width 115 height 8
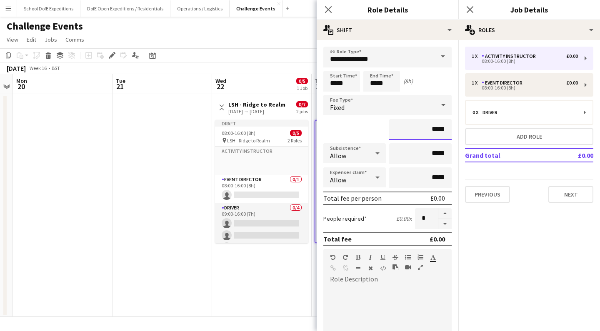
drag, startPoint x: 445, startPoint y: 130, endPoint x: 422, endPoint y: 130, distance: 22.9
click at [422, 130] on input "*****" at bounding box center [420, 129] width 62 height 21
type input "*******"
click at [330, 12] on icon "Close pop-in" at bounding box center [328, 9] width 8 height 8
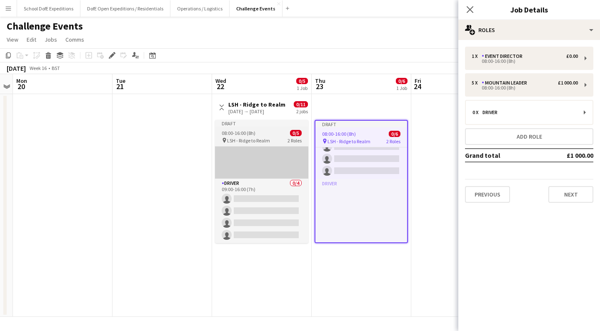
scroll to position [73, 0]
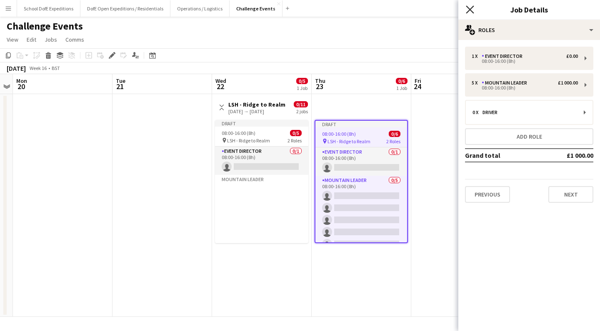
click at [472, 8] on icon "Close pop-in" at bounding box center [470, 9] width 8 height 8
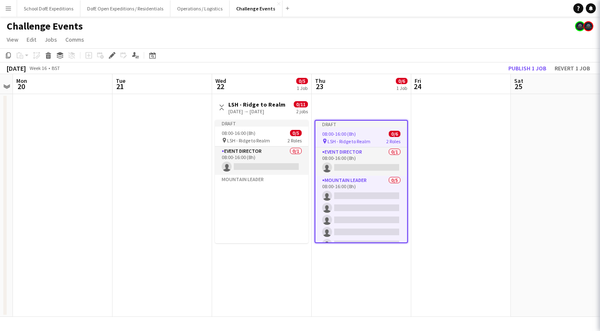
click at [482, 24] on div "Challenge Events" at bounding box center [300, 25] width 600 height 16
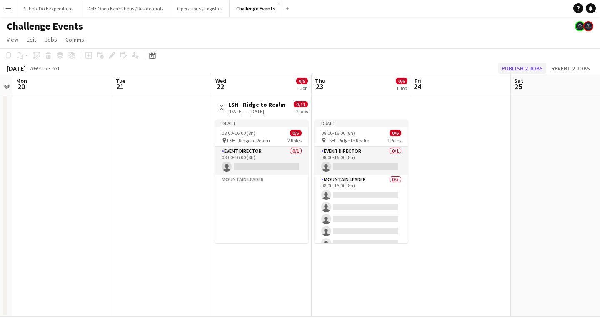
click at [521, 64] on button "Publish 2 jobs" at bounding box center [522, 68] width 48 height 11
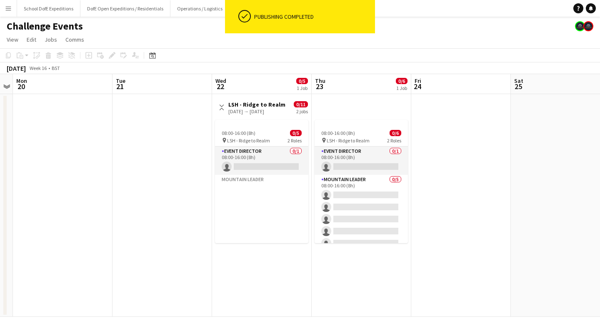
click at [255, 105] on h3 "LSH - Ridge to Realm" at bounding box center [256, 104] width 57 height 7
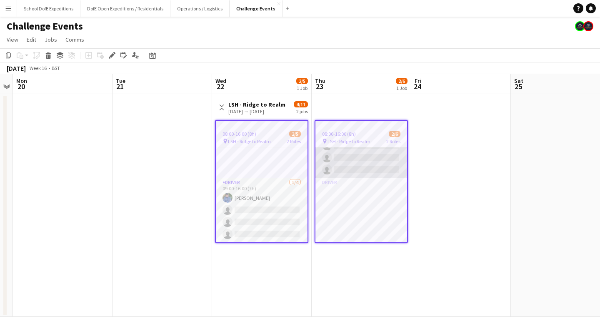
click at [379, 163] on app-card-role "Mountain Leader [DATE] 08:00-16:00 (8h) [PERSON_NAME] single-neutral-actions si…" at bounding box center [361, 139] width 92 height 77
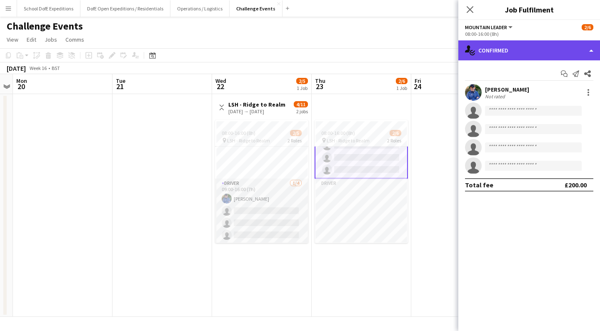
click at [521, 50] on div "single-neutral-actions-check-2 Confirmed" at bounding box center [529, 50] width 142 height 20
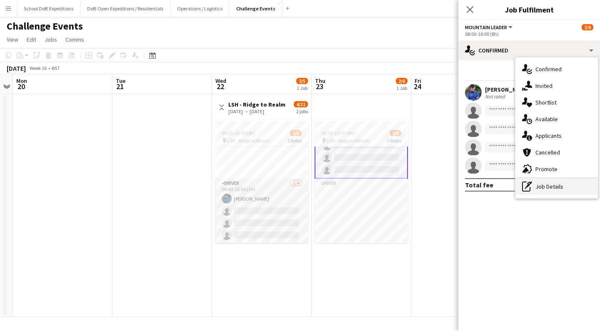
click at [537, 189] on div "pen-write Job Details" at bounding box center [556, 186] width 82 height 17
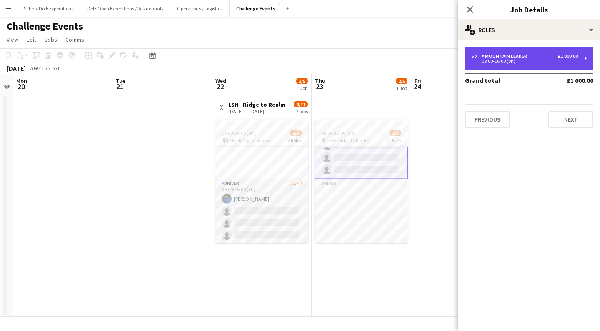
click at [493, 66] on div "5 x Mountain Leader £1 000.00 08:00-16:00 (8h)" at bounding box center [529, 58] width 128 height 23
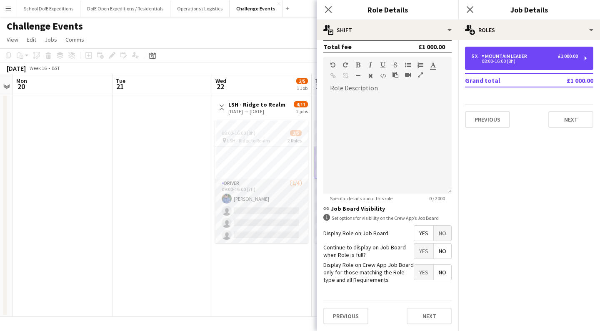
scroll to position [192, 0]
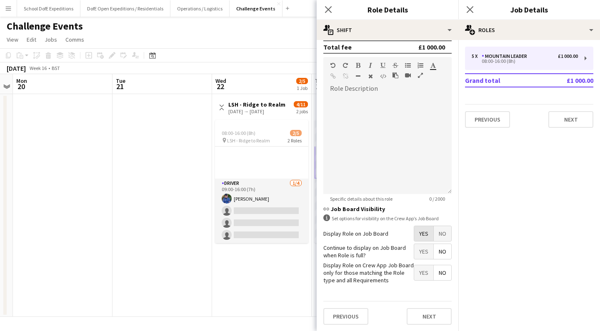
click at [418, 233] on span "Yes" at bounding box center [423, 233] width 19 height 15
click at [327, 7] on icon "Close pop-in" at bounding box center [328, 9] width 8 height 8
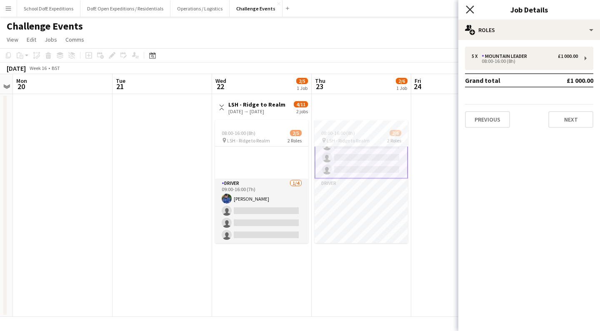
click at [470, 9] on icon at bounding box center [470, 9] width 8 height 8
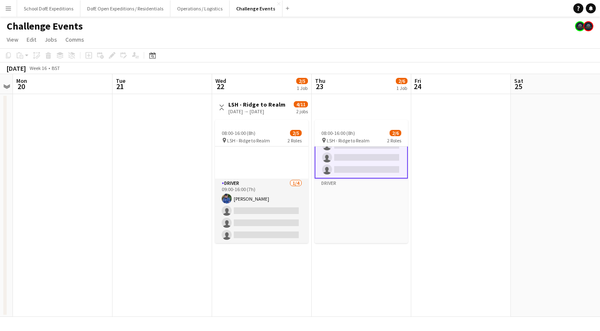
scroll to position [0, 0]
click at [463, 195] on app-date-cell at bounding box center [461, 205] width 100 height 223
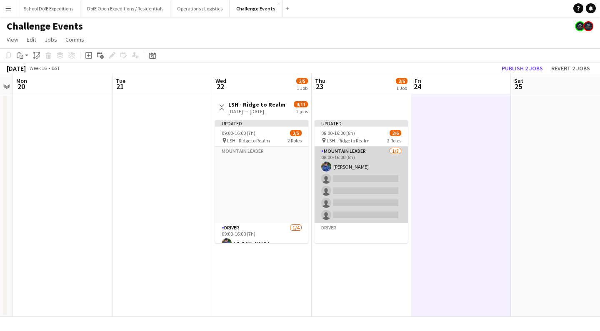
click at [344, 186] on app-card-role "Mountain Leader [DATE] 08:00-16:00 (8h) [PERSON_NAME] single-neutral-actions si…" at bounding box center [361, 185] width 93 height 77
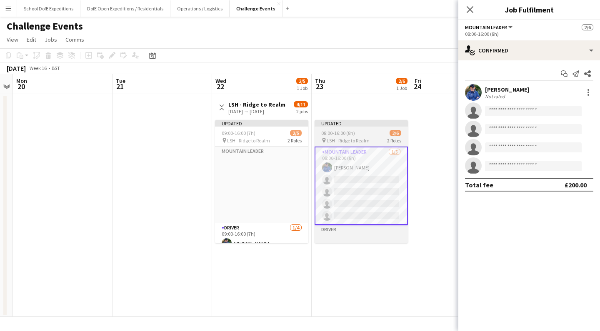
click at [353, 128] on app-job-card "Updated 08:00-16:00 (8h) 2/6 pin LSH - Ridge to Realm 2 Roles Mountain Leader […" at bounding box center [361, 181] width 93 height 123
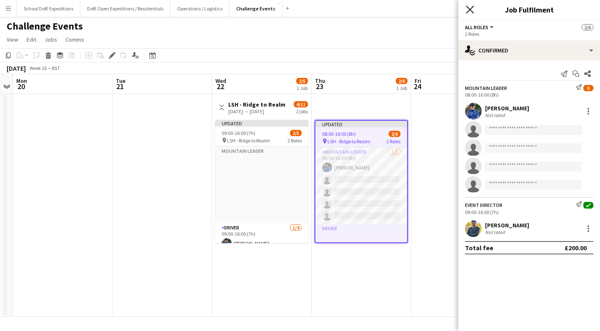
click at [470, 6] on icon "Close pop-in" at bounding box center [470, 9] width 8 height 8
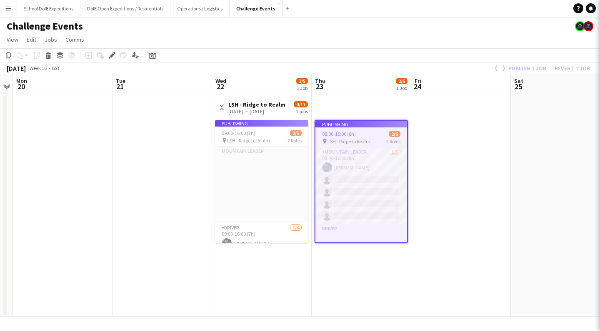
click at [471, 47] on app-page-menu "View Day view expanded Day view collapsed Month view Date picker Jump to [DATE]…" at bounding box center [300, 40] width 600 height 16
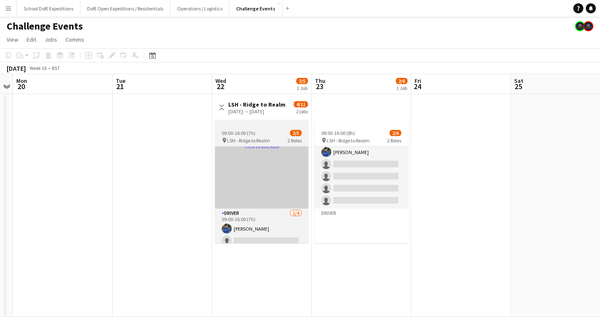
scroll to position [5, 0]
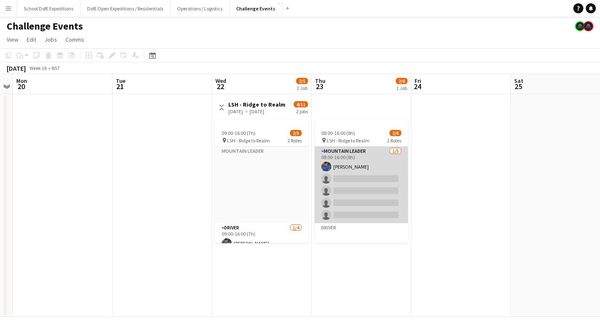
click at [348, 165] on app-card-role "Mountain Leader [DATE] 08:00-16:00 (8h) [PERSON_NAME] single-neutral-actions si…" at bounding box center [361, 185] width 93 height 77
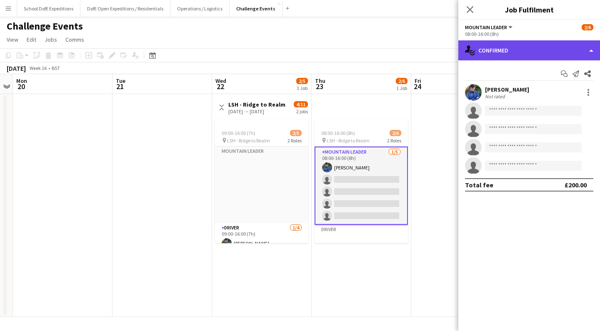
click at [502, 52] on div "single-neutral-actions-check-2 Confirmed" at bounding box center [529, 50] width 142 height 20
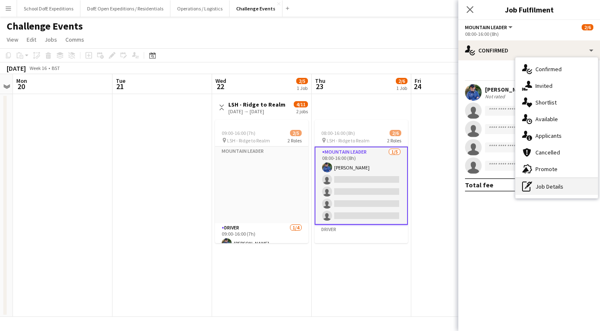
click at [537, 188] on div "pen-write Job Details" at bounding box center [556, 186] width 82 height 17
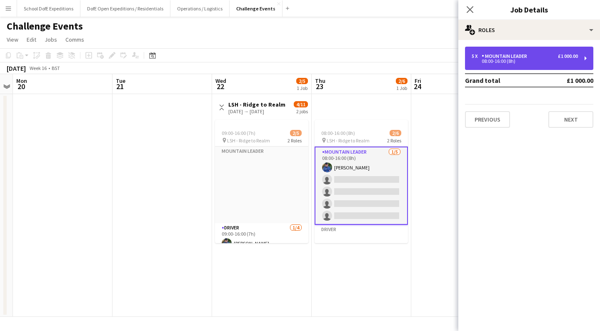
click at [525, 63] on div "5 x Mountain Leader £1 000.00 08:00-16:00 (8h)" at bounding box center [529, 58] width 128 height 23
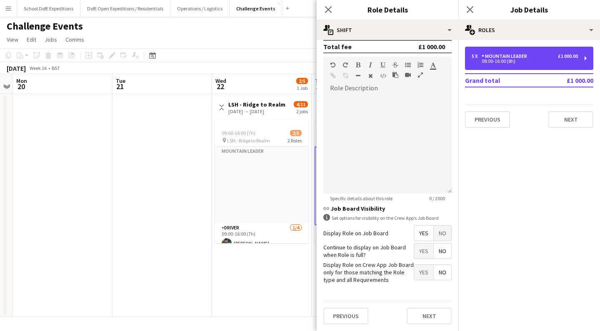
scroll to position [192, 0]
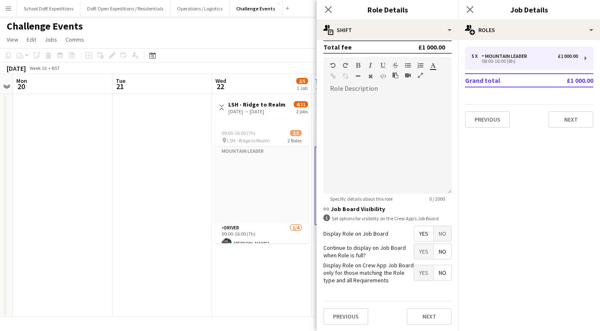
click at [440, 231] on span "No" at bounding box center [442, 233] width 17 height 15
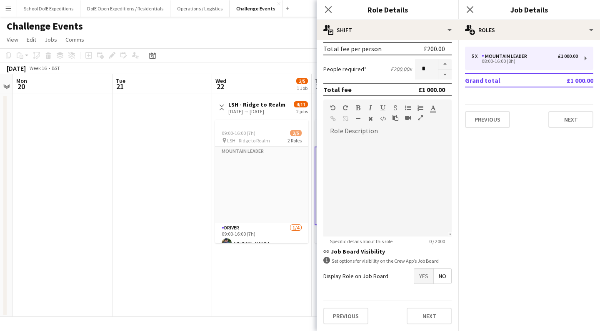
scroll to position [150, 0]
click at [420, 276] on span "Yes" at bounding box center [423, 276] width 19 height 15
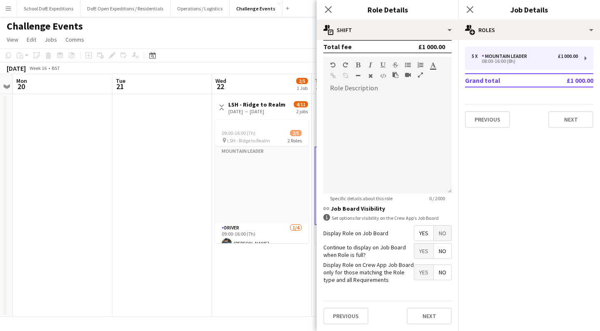
scroll to position [192, 0]
click at [420, 254] on span "Yes" at bounding box center [423, 251] width 19 height 15
click at [420, 315] on button "Next" at bounding box center [429, 316] width 45 height 17
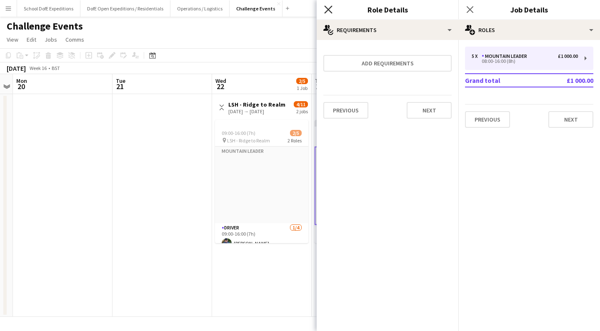
click at [328, 7] on icon "Close pop-in" at bounding box center [328, 9] width 8 height 8
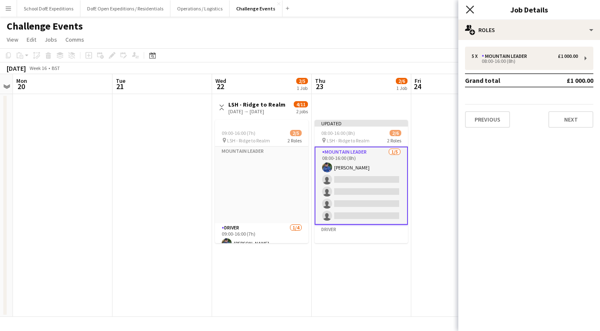
click at [469, 10] on icon "Close pop-in" at bounding box center [470, 9] width 8 height 8
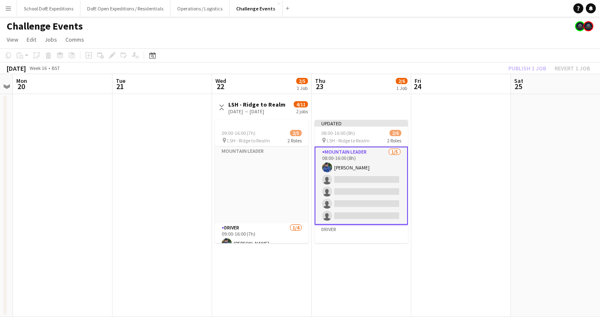
click at [476, 34] on app-page-menu "View Day view expanded Day view collapsed Month view Date picker Jump to [DATE]…" at bounding box center [300, 40] width 600 height 16
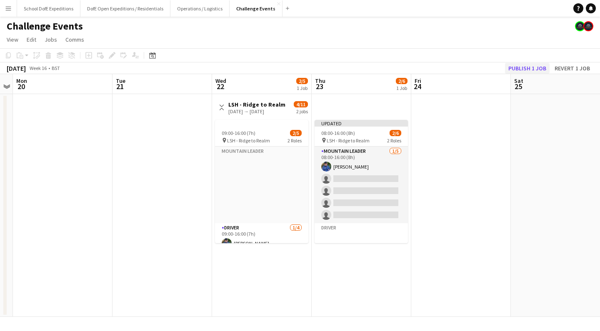
click at [518, 70] on button "Publish 1 job" at bounding box center [527, 68] width 45 height 11
click at [254, 104] on h3 "LSH - Ridge to Realm" at bounding box center [256, 104] width 57 height 7
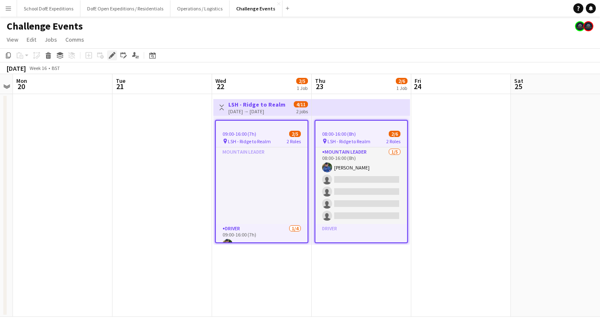
click at [114, 55] on icon "Edit" at bounding box center [112, 55] width 7 height 7
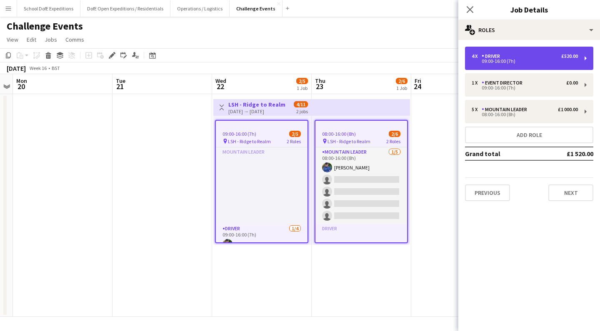
click at [497, 57] on div "Driver" at bounding box center [493, 56] width 22 height 6
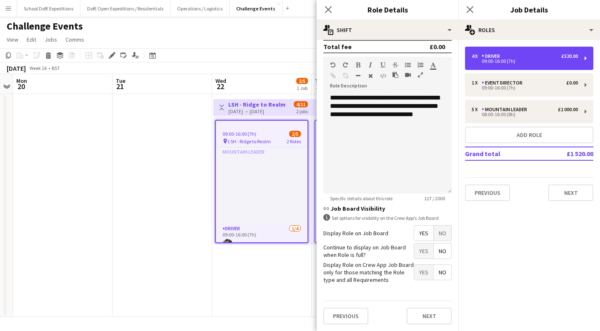
scroll to position [192, 0]
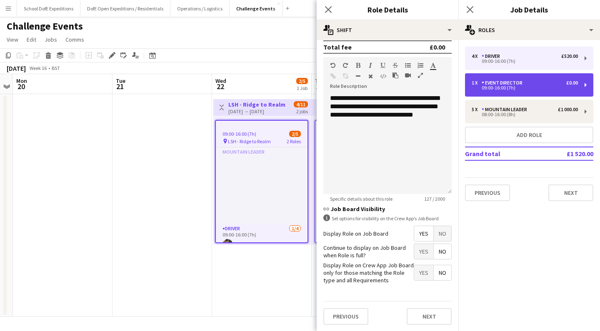
click at [509, 89] on div "09:00-16:00 (7h)" at bounding box center [525, 88] width 106 height 4
type input "**********"
type input "*"
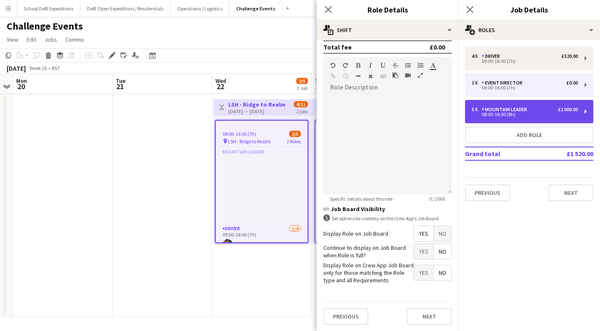
click at [495, 114] on div "08:00-16:00 (8h)" at bounding box center [525, 114] width 106 height 4
type input "**********"
type input "*****"
type input "*******"
type input "*"
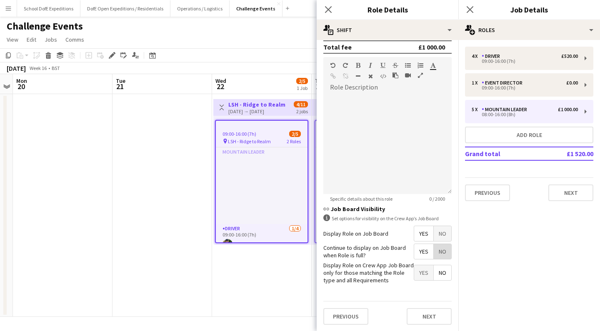
click at [443, 250] on span "No" at bounding box center [442, 251] width 17 height 15
click at [417, 315] on button "Next" at bounding box center [429, 316] width 45 height 17
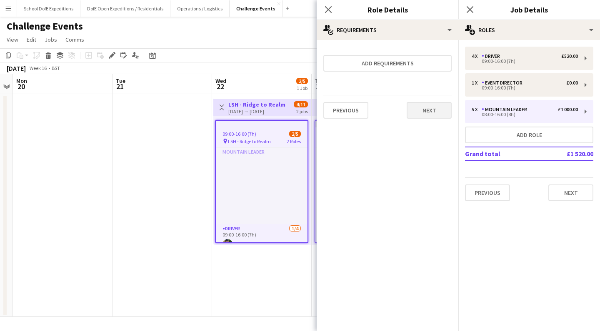
click at [429, 111] on button "Next" at bounding box center [429, 110] width 45 height 17
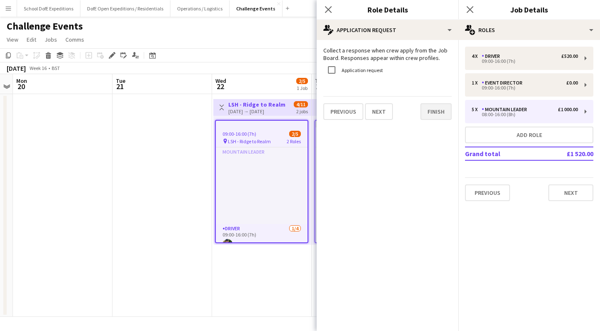
click at [429, 111] on button "Finish" at bounding box center [435, 111] width 31 height 17
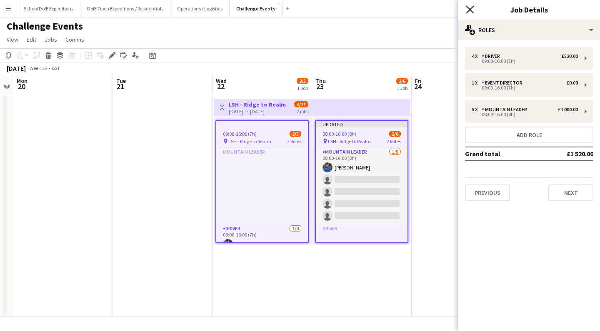
click at [468, 9] on icon "Close pop-in" at bounding box center [470, 9] width 8 height 8
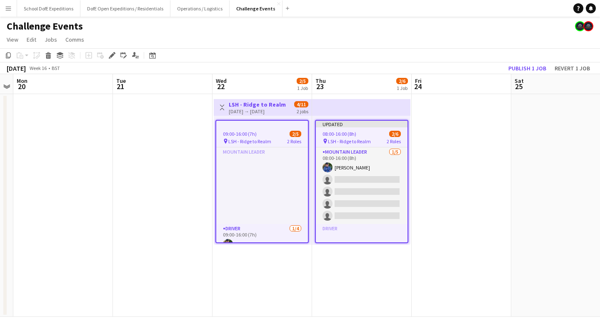
click at [484, 37] on app-page-menu "View Day view expanded Day view collapsed Month view Date picker Jump to [DATE]…" at bounding box center [300, 40] width 600 height 16
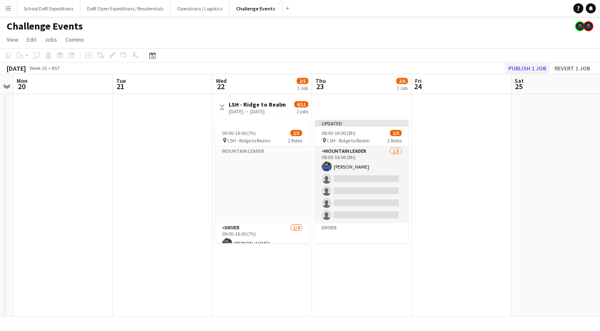
click at [527, 69] on button "Publish 1 job" at bounding box center [527, 68] width 45 height 11
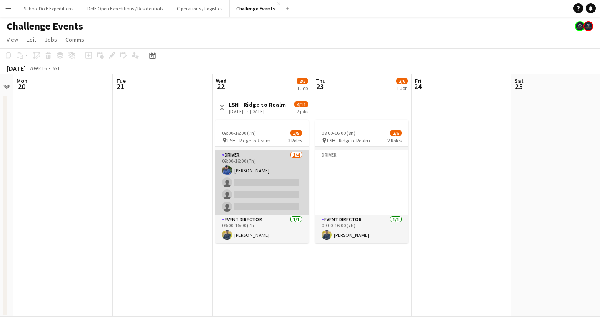
scroll to position [73, 0]
click at [262, 179] on app-card-role "Driver [DATE] 09:00-16:00 (7h) [PERSON_NAME] single-neutral-actions single-neut…" at bounding box center [261, 182] width 93 height 65
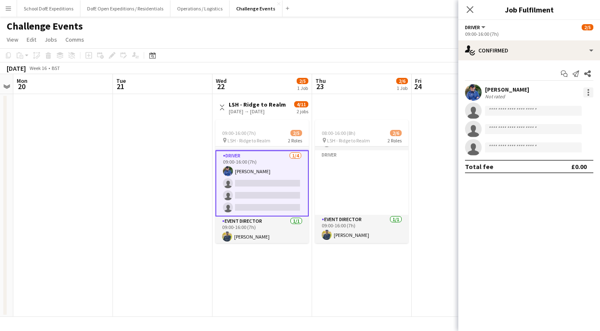
click at [587, 91] on div at bounding box center [588, 92] width 10 height 10
click at [560, 164] on button "Remove" at bounding box center [560, 168] width 65 height 20
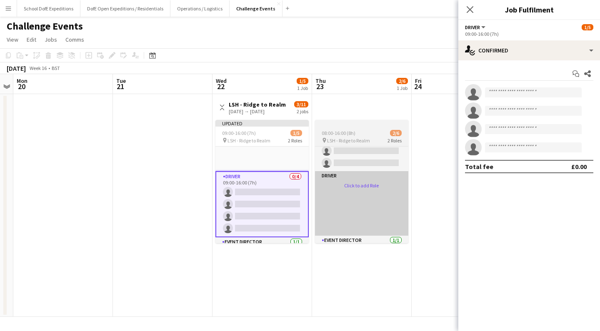
scroll to position [33, 0]
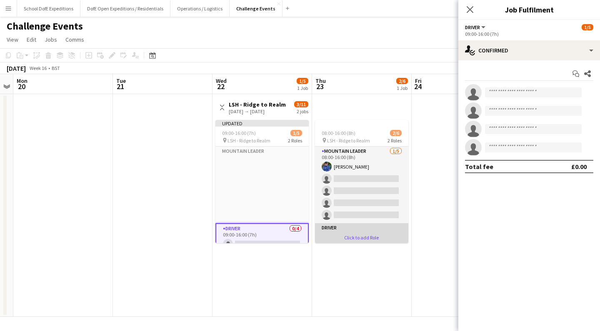
click at [369, 180] on app-card-role "Mountain Leader [DATE] 08:00-16:00 (8h) [PERSON_NAME] single-neutral-actions si…" at bounding box center [361, 185] width 93 height 77
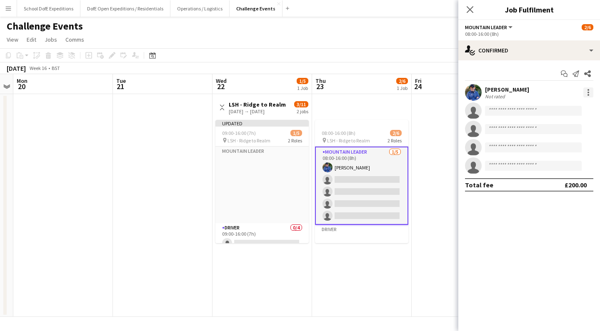
click at [587, 90] on div at bounding box center [588, 90] width 2 height 2
click at [545, 167] on span "Remove" at bounding box center [547, 167] width 25 height 7
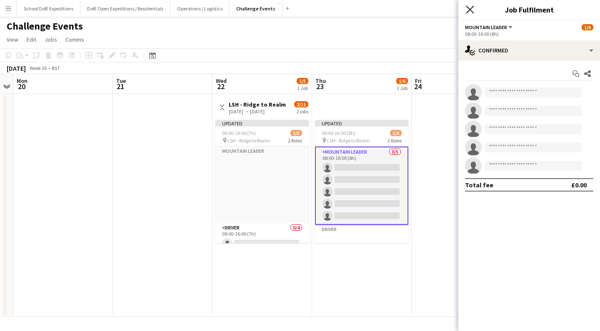
click at [471, 10] on icon "Close pop-in" at bounding box center [470, 9] width 8 height 8
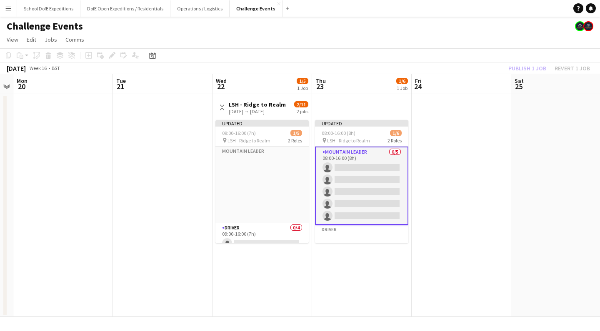
click at [501, 32] on div "Challenge Events" at bounding box center [300, 25] width 600 height 16
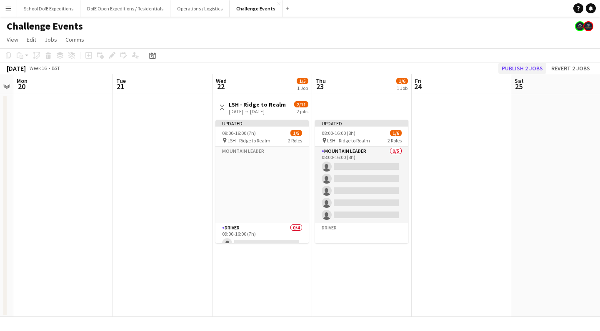
click at [511, 65] on button "Publish 2 jobs" at bounding box center [522, 68] width 48 height 11
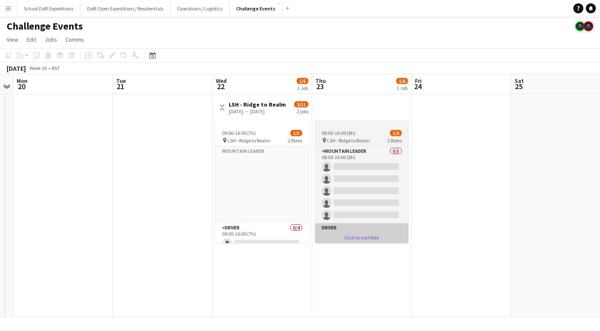
scroll to position [0, 0]
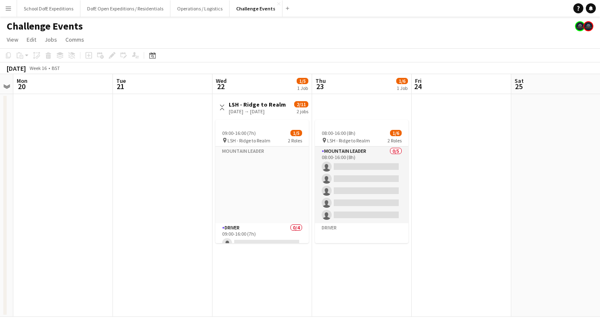
click at [222, 107] on app-icon "Toggle View" at bounding box center [222, 108] width 6 height 6
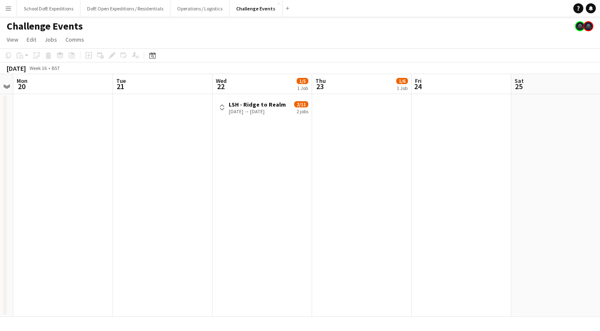
click at [222, 107] on app-icon "Toggle View" at bounding box center [222, 108] width 6 height 6
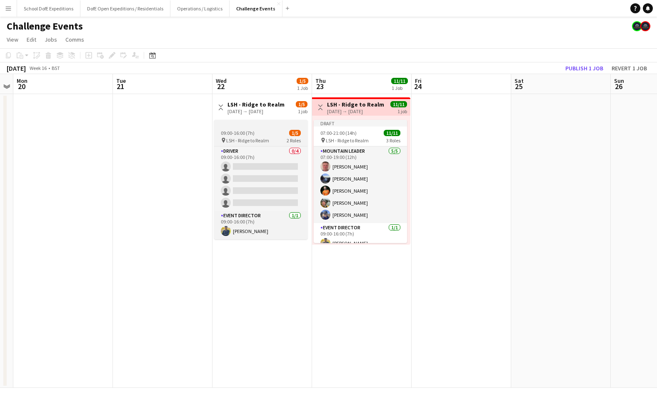
click at [9, 7] on app-icon "Menu" at bounding box center [8, 8] width 7 height 7
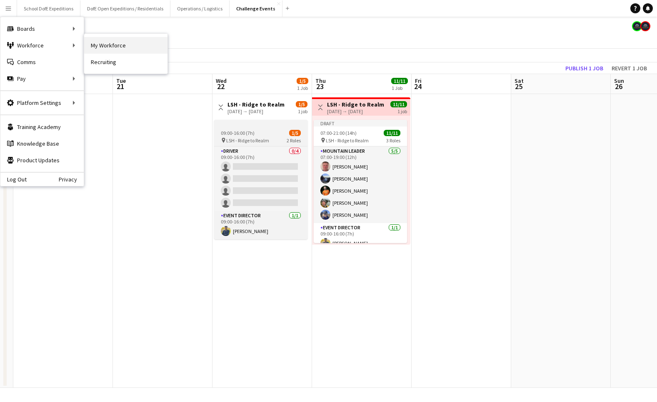
click at [104, 42] on link "My Workforce" at bounding box center [125, 45] width 83 height 17
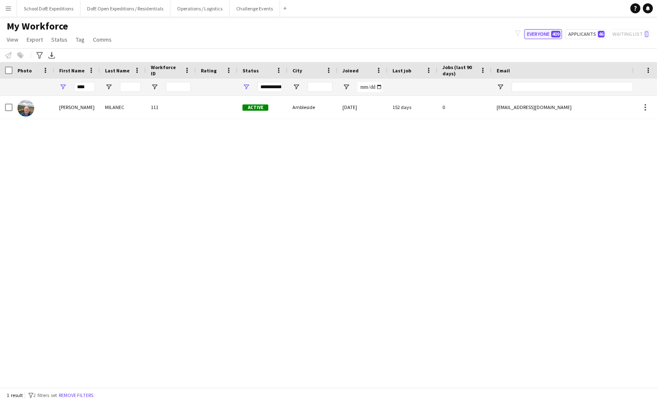
click at [546, 33] on button "Everyone 409" at bounding box center [543, 34] width 38 height 10
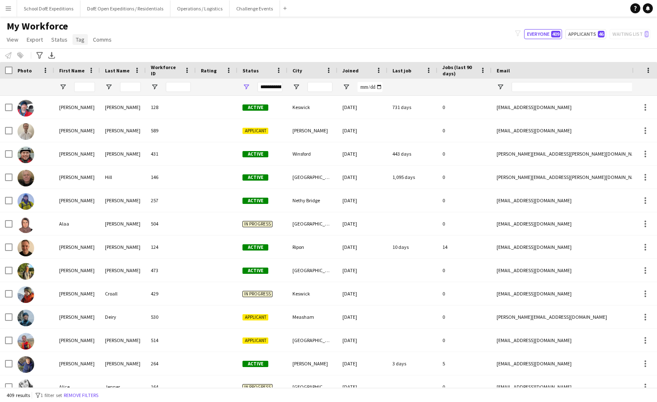
click at [77, 40] on span "Tag" at bounding box center [80, 39] width 9 height 7
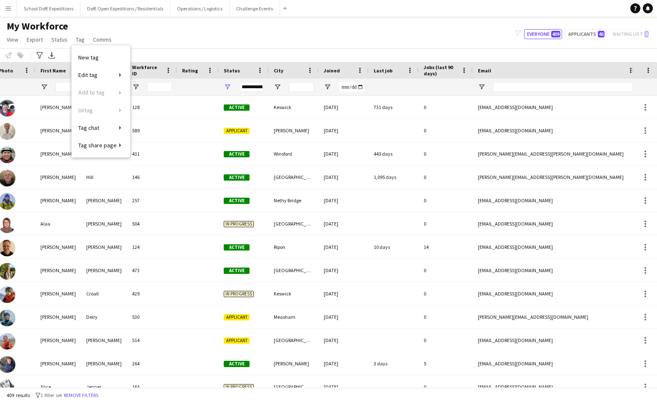
scroll to position [0, 62]
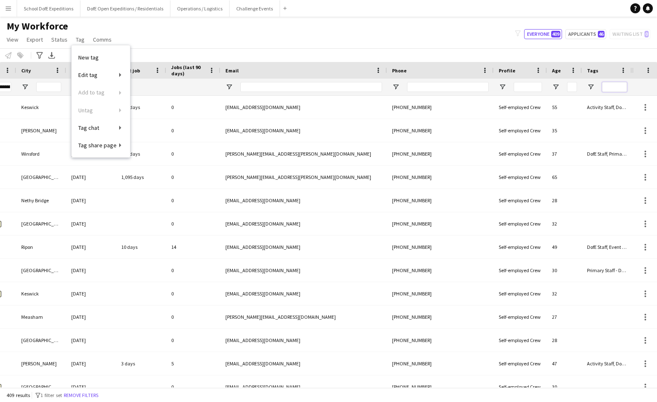
click at [611, 87] on input "Tags Filter Input" at bounding box center [614, 87] width 25 height 10
click at [591, 85] on span "Open Filter Menu" at bounding box center [590, 86] width 7 height 7
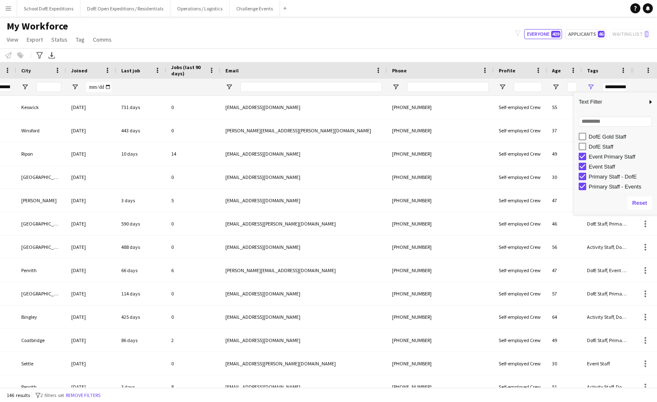
scroll to position [37, 0]
type input "**********"
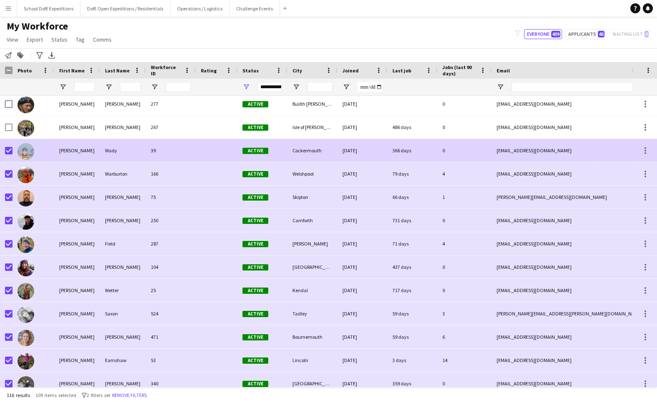
scroll to position [1407, 0]
